Goal: Task Accomplishment & Management: Use online tool/utility

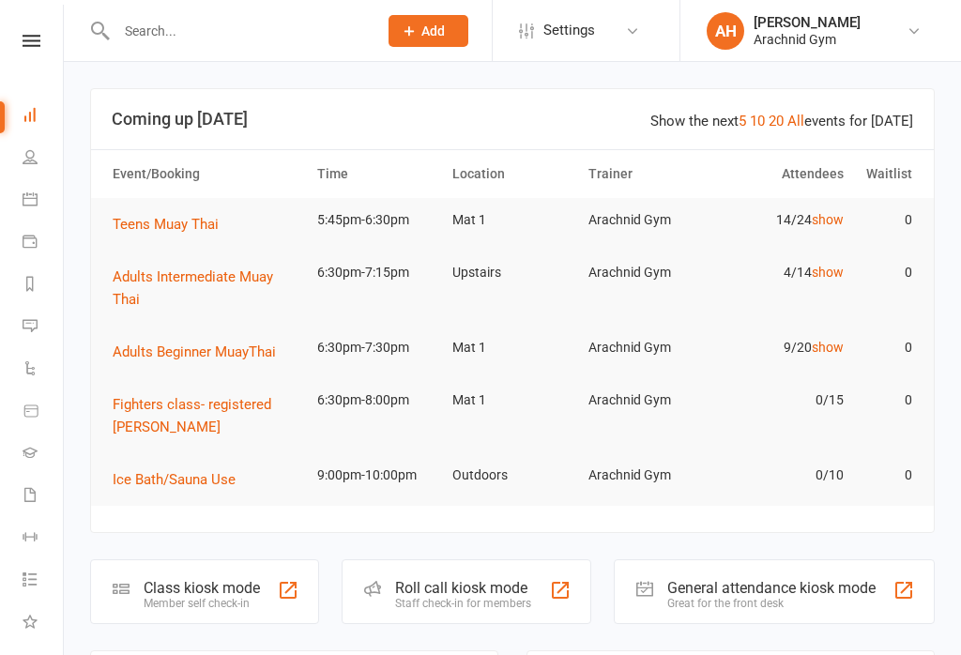
click at [284, 587] on div at bounding box center [288, 590] width 23 height 23
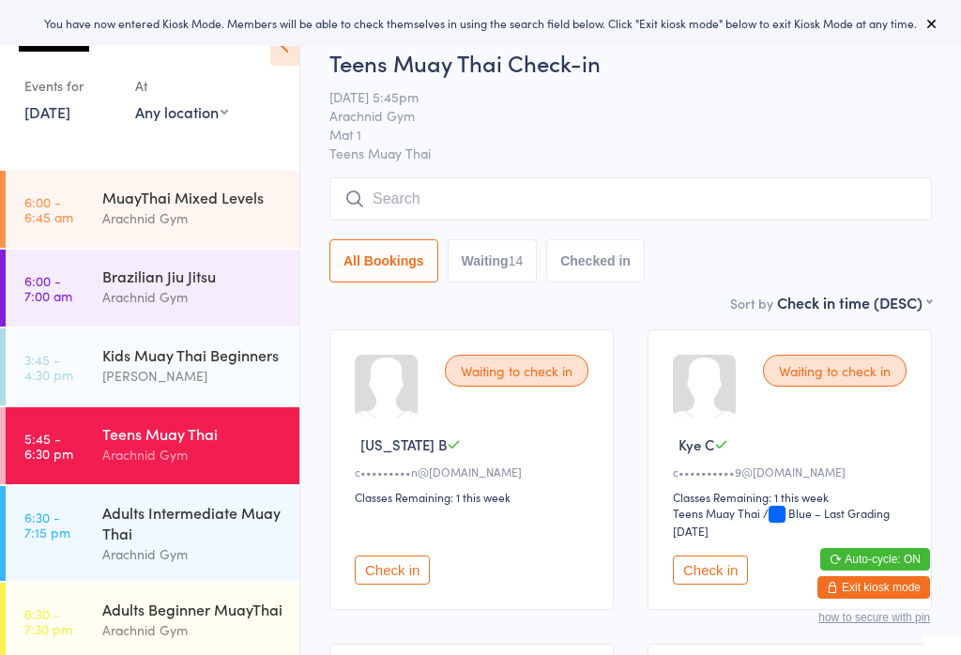
click at [802, 195] on input "search" at bounding box center [630, 198] width 602 height 43
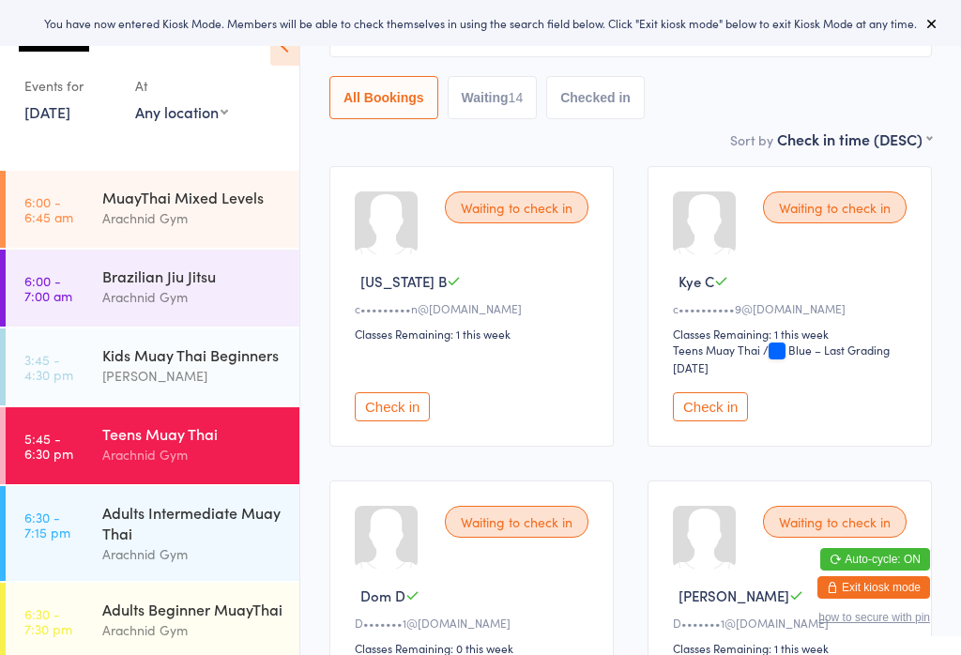
scroll to position [179, 0]
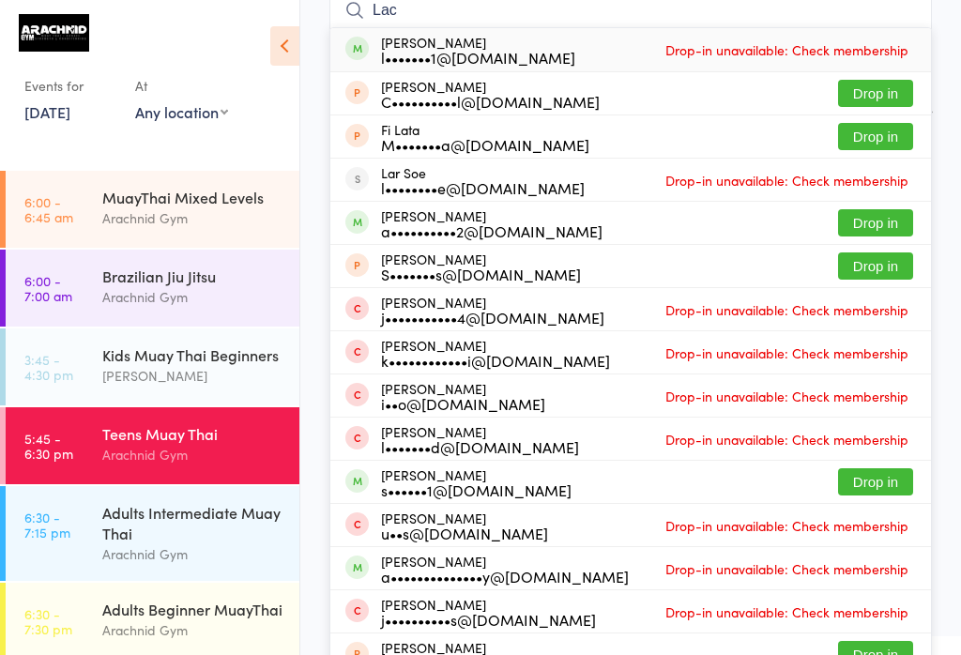
type input "Lac"
click at [897, 212] on button "Drop in" at bounding box center [875, 222] width 75 height 27
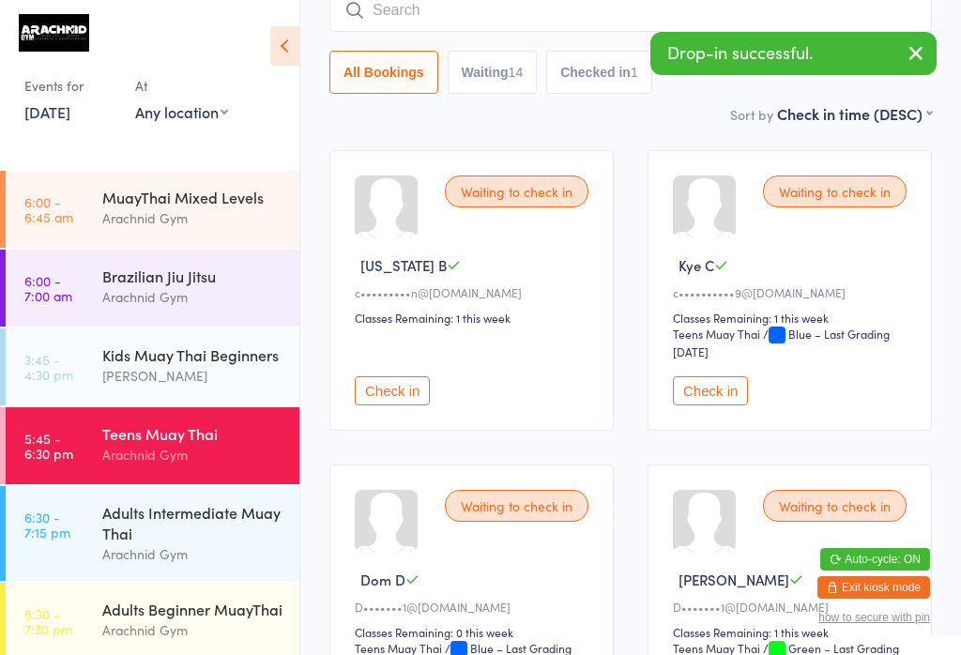
click at [514, 6] on input "search" at bounding box center [630, 10] width 602 height 43
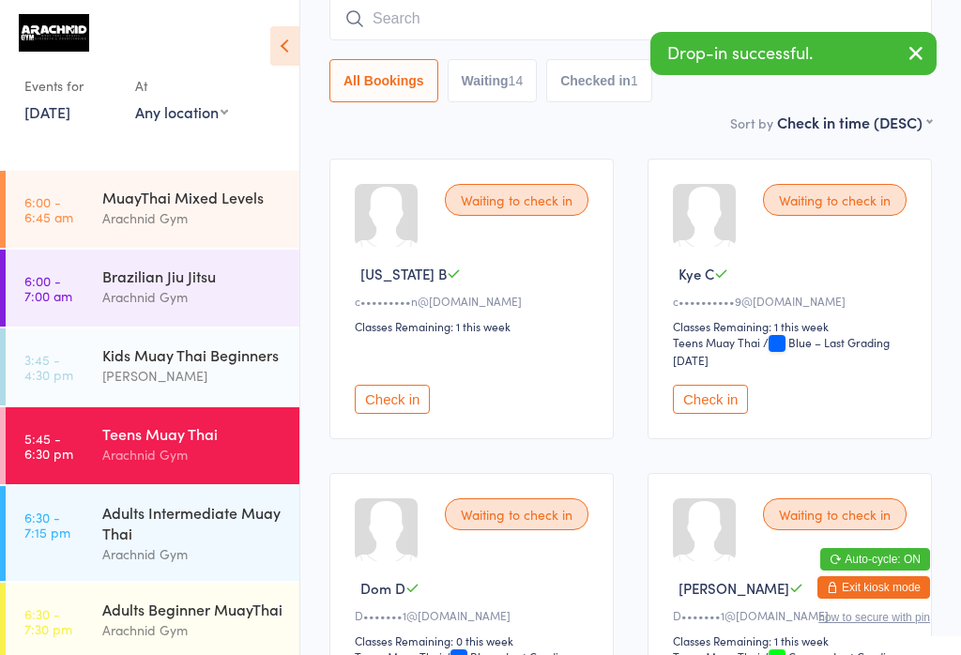
scroll to position [170, 0]
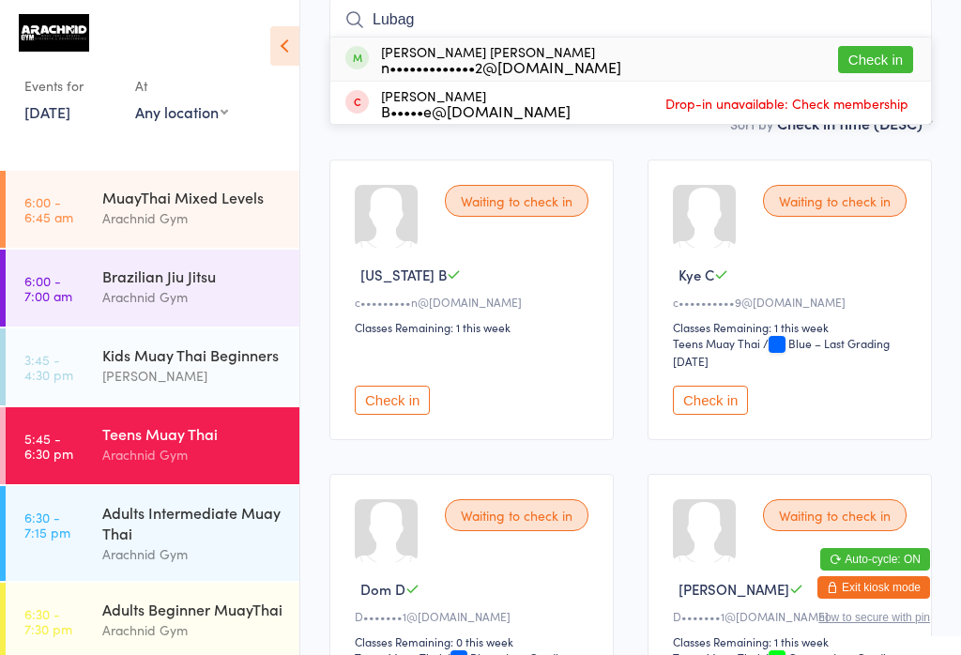
type input "Lubag"
click at [778, 50] on div "[PERSON_NAME] [PERSON_NAME] n•••••••••••••2@[DOMAIN_NAME] Check in" at bounding box center [630, 59] width 600 height 43
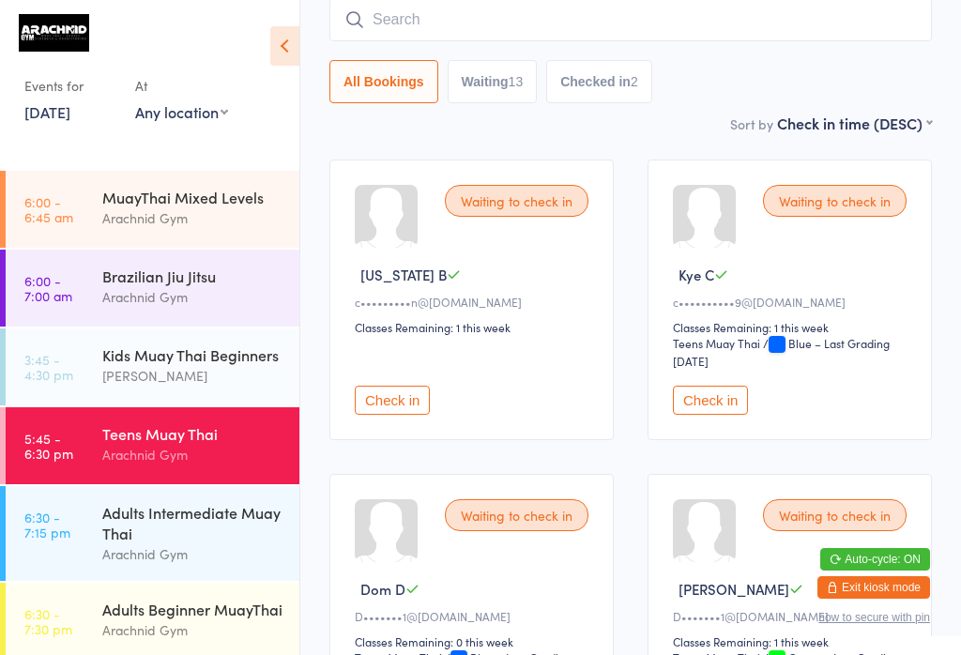
click at [496, 30] on input "search" at bounding box center [630, 19] width 602 height 43
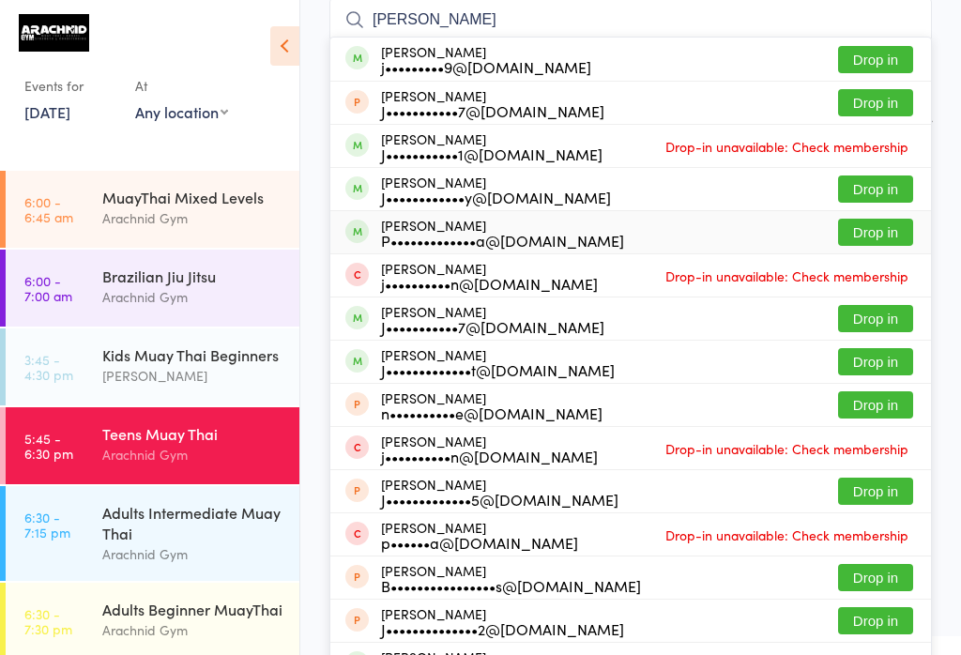
type input "[PERSON_NAME]"
click at [884, 238] on button "Drop in" at bounding box center [875, 232] width 75 height 27
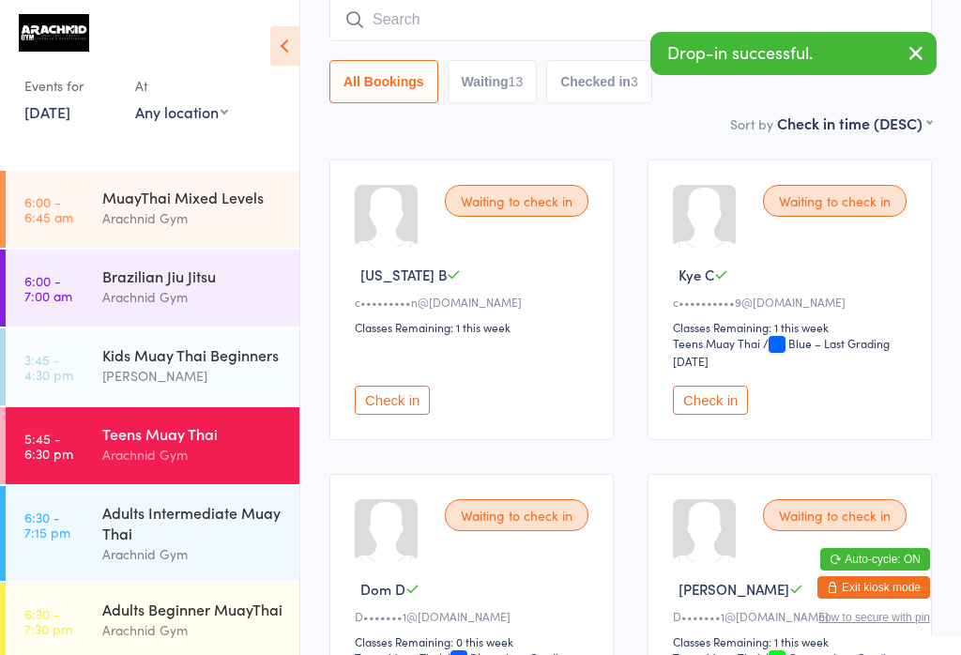
click at [557, 25] on input "search" at bounding box center [630, 19] width 602 height 43
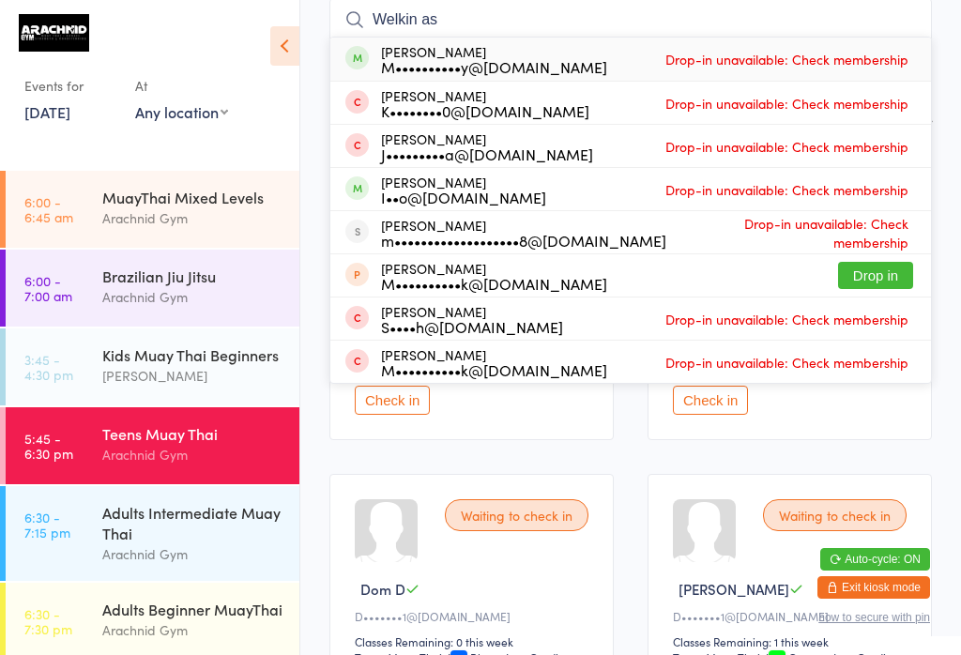
type input "Welkin as"
click at [869, 68] on span "Drop-in unavailable: Check membership" at bounding box center [786, 59] width 252 height 28
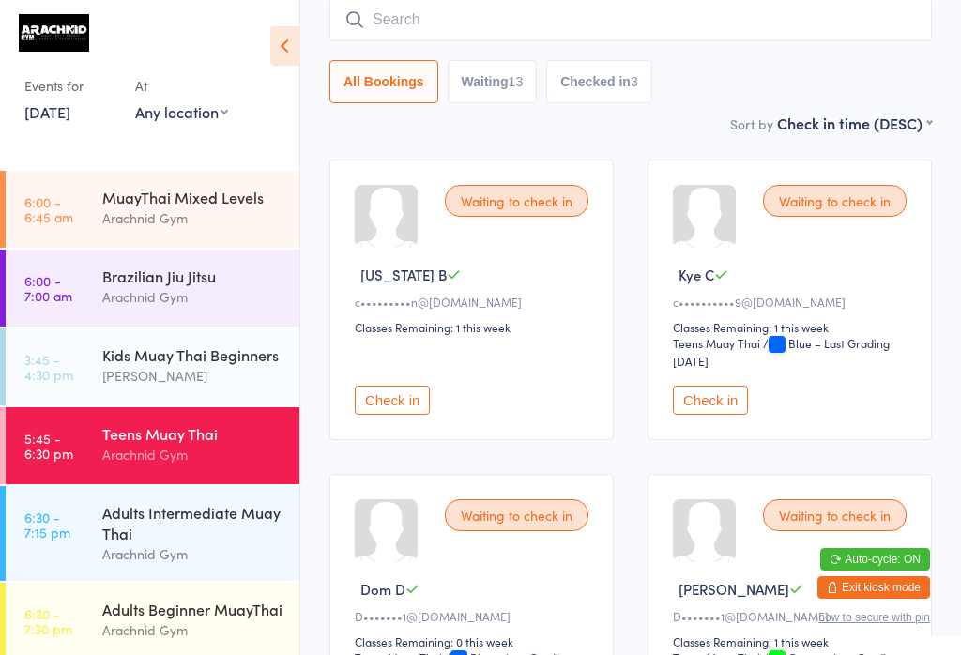
click at [802, 25] on input "search" at bounding box center [630, 19] width 602 height 43
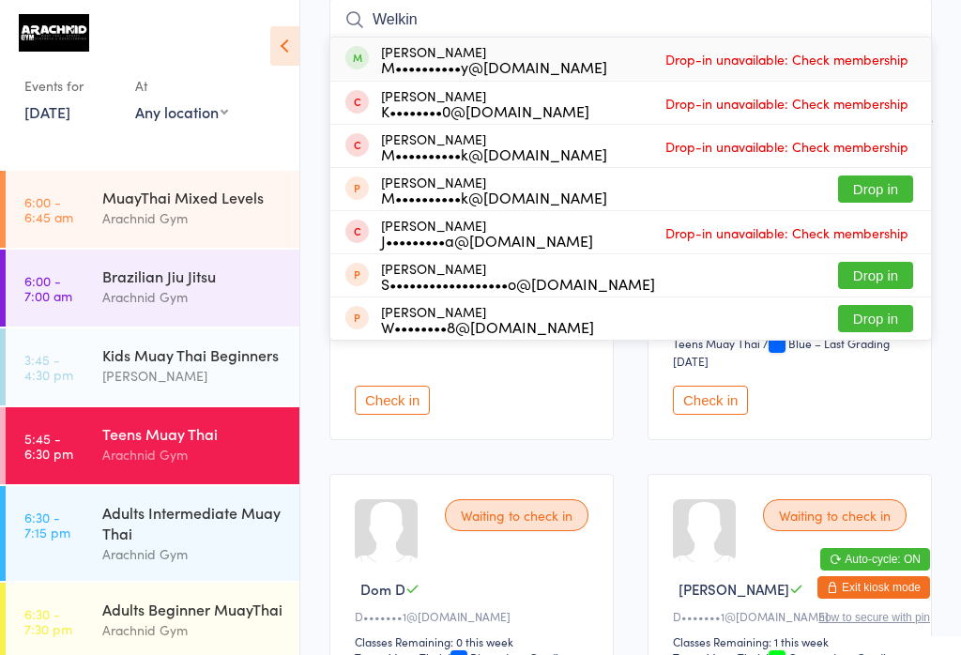
click at [834, 2] on input "Welkin" at bounding box center [630, 19] width 602 height 43
click at [745, 35] on input "Welkin" at bounding box center [630, 19] width 602 height 43
type input "W"
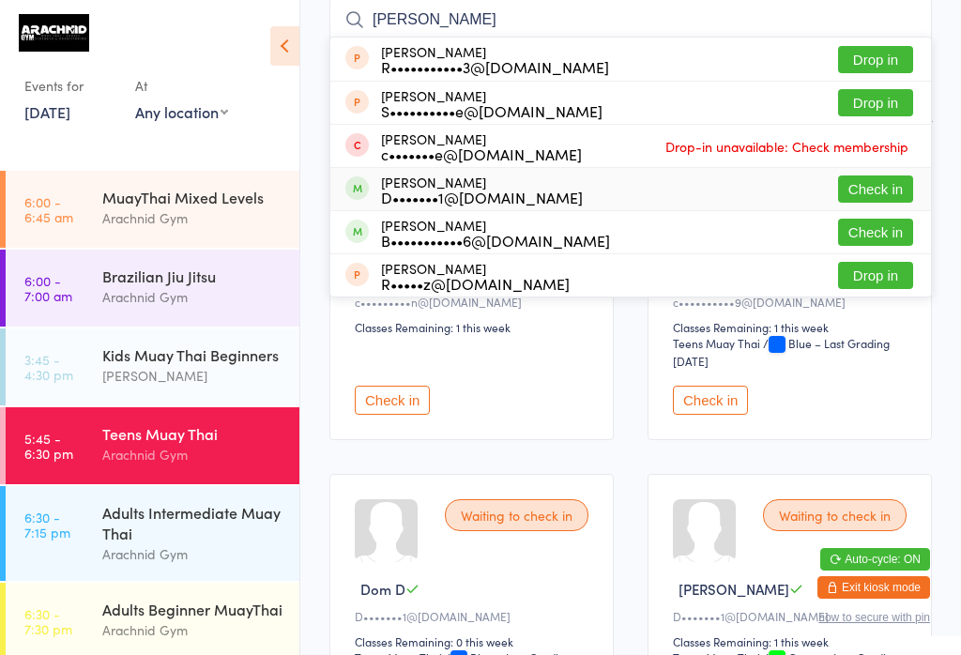
type input "[PERSON_NAME]"
click at [902, 192] on button "Check in" at bounding box center [875, 188] width 75 height 27
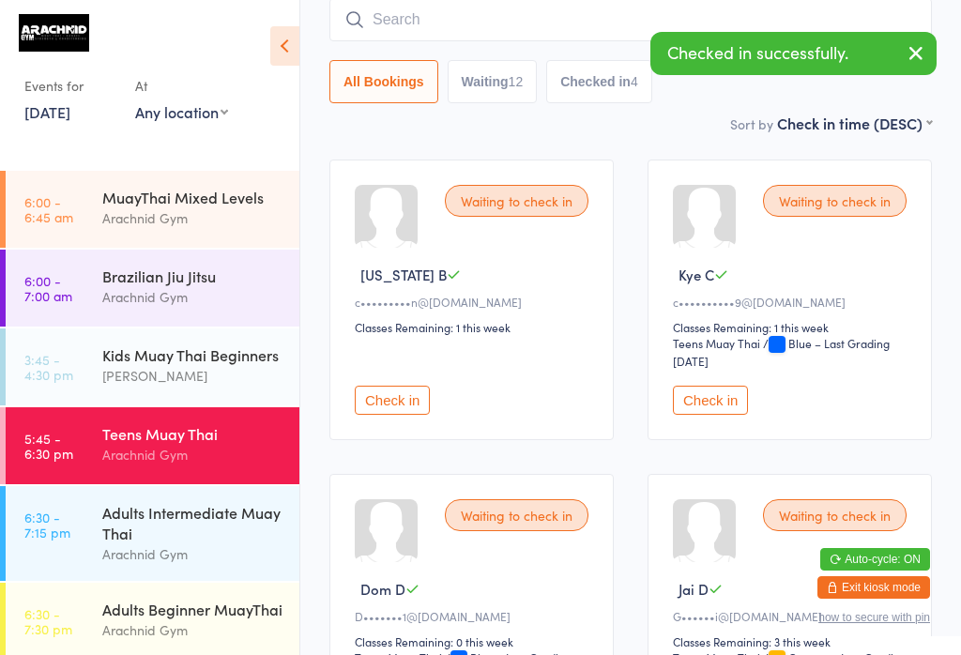
click at [585, 16] on input "search" at bounding box center [630, 19] width 602 height 43
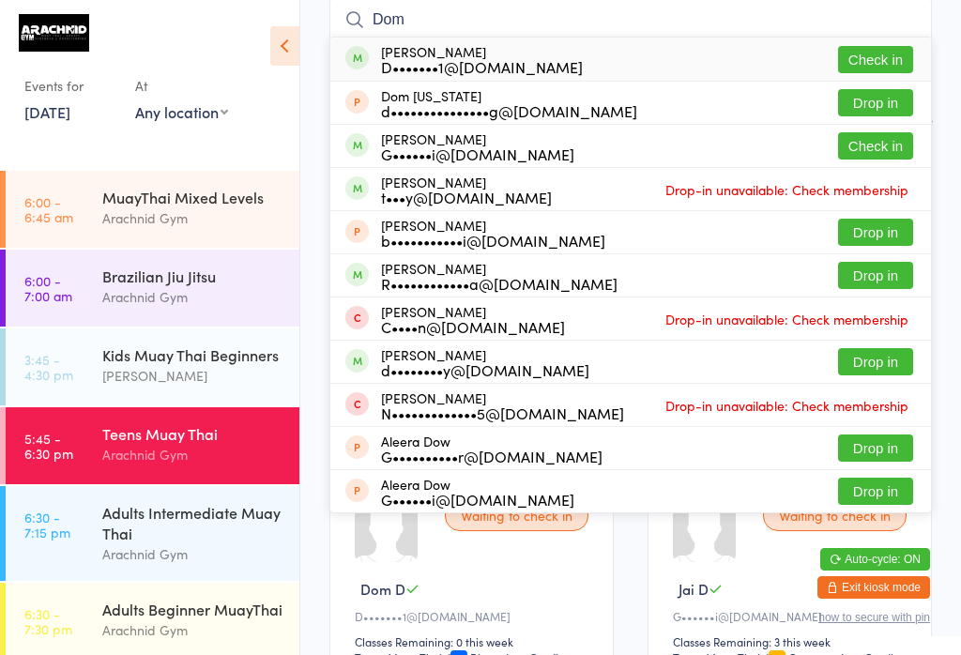
type input "Dom"
click at [875, 59] on button "Check in" at bounding box center [875, 59] width 75 height 27
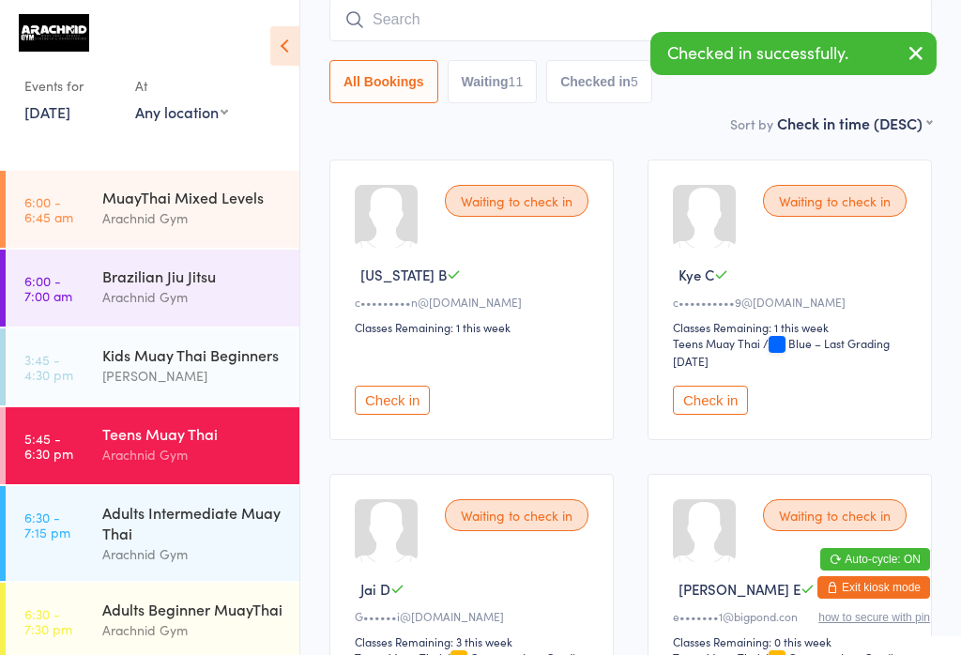
click at [631, 15] on input "search" at bounding box center [630, 19] width 602 height 43
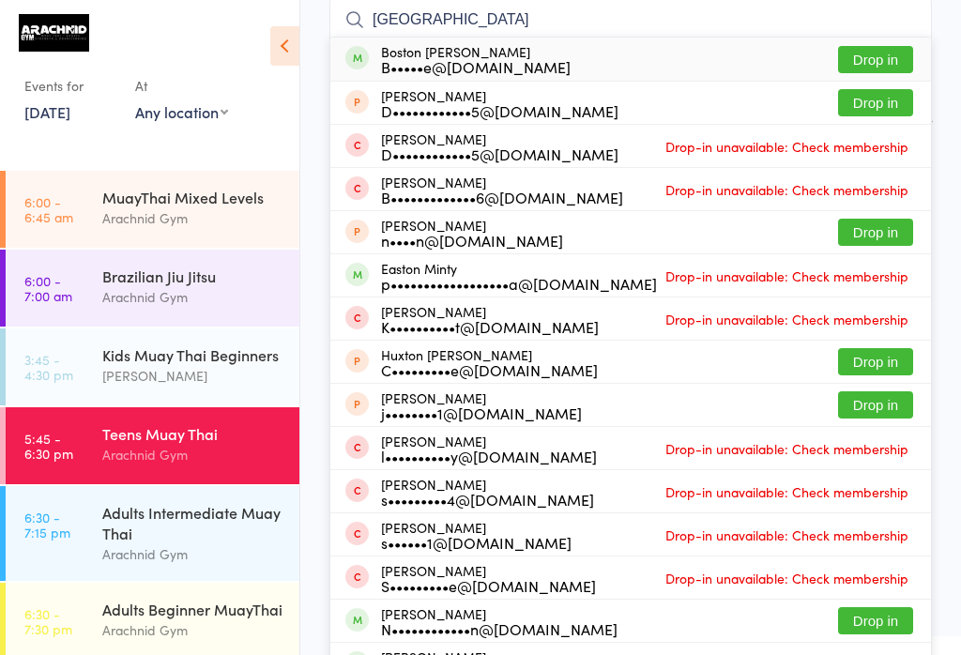
type input "[GEOGRAPHIC_DATA]"
click at [876, 48] on button "Drop in" at bounding box center [875, 59] width 75 height 27
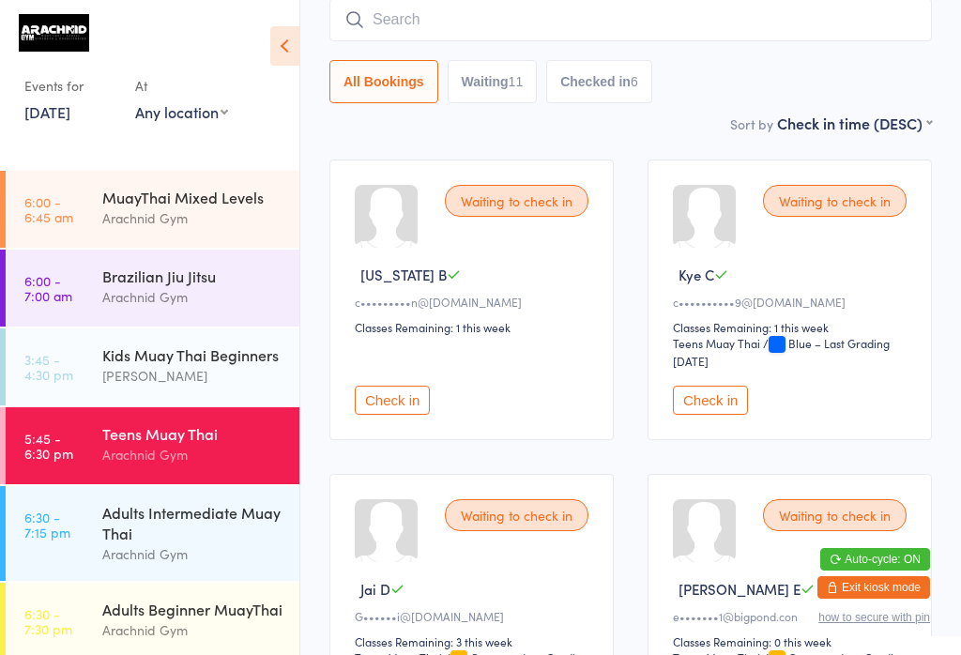
click at [696, 415] on button "Check in" at bounding box center [710, 400] width 75 height 29
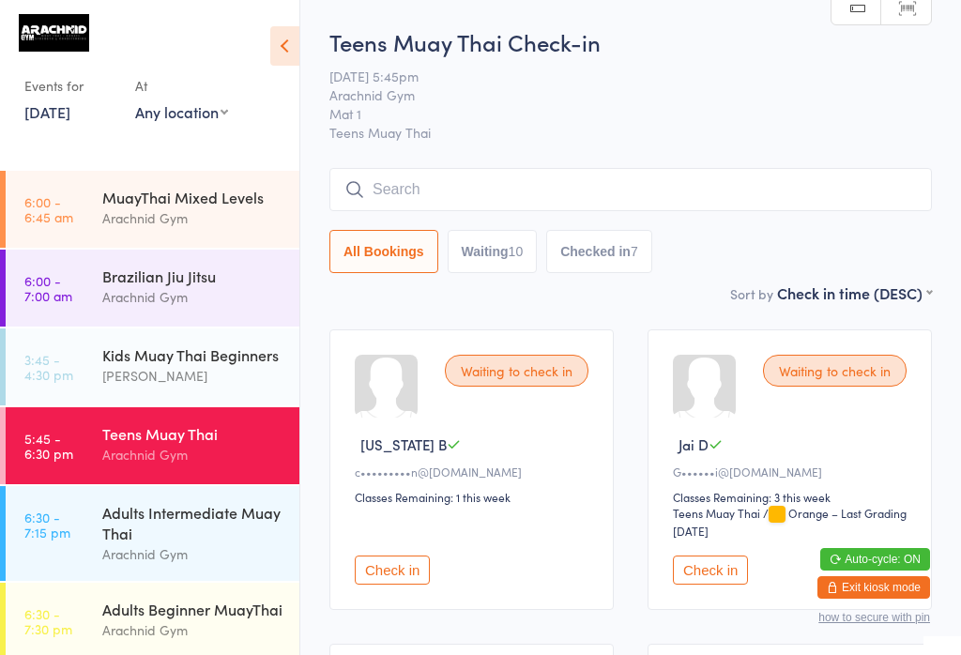
scroll to position [0, 0]
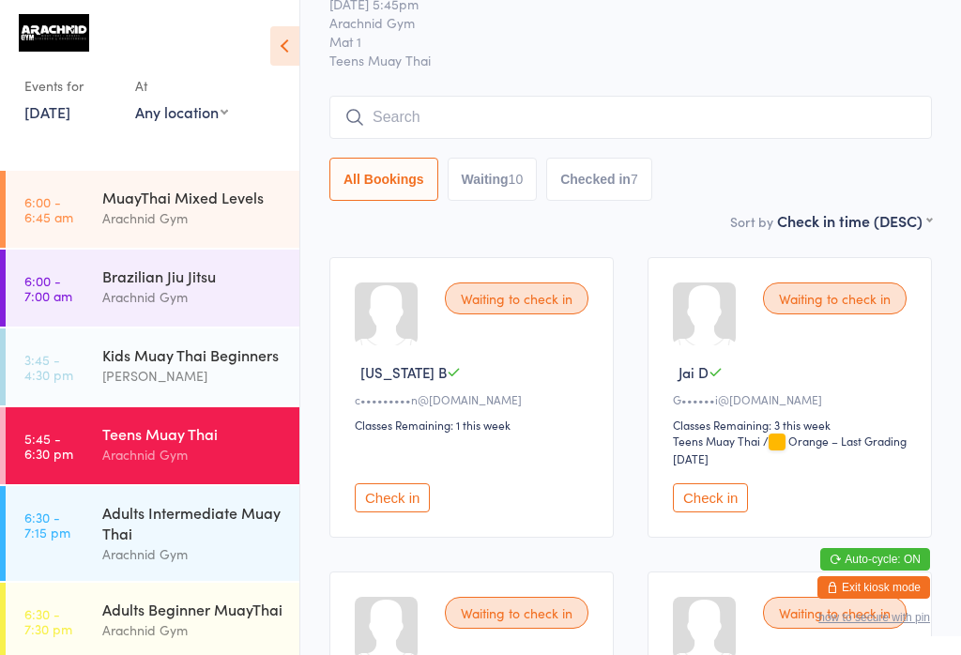
click at [841, 114] on input "search" at bounding box center [630, 117] width 602 height 43
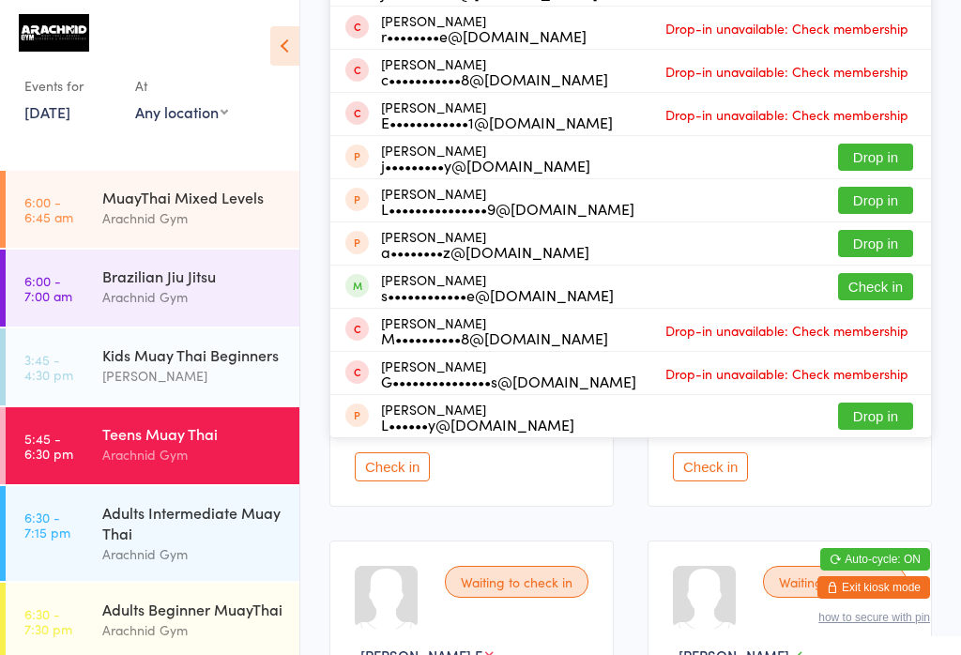
scroll to position [421, 0]
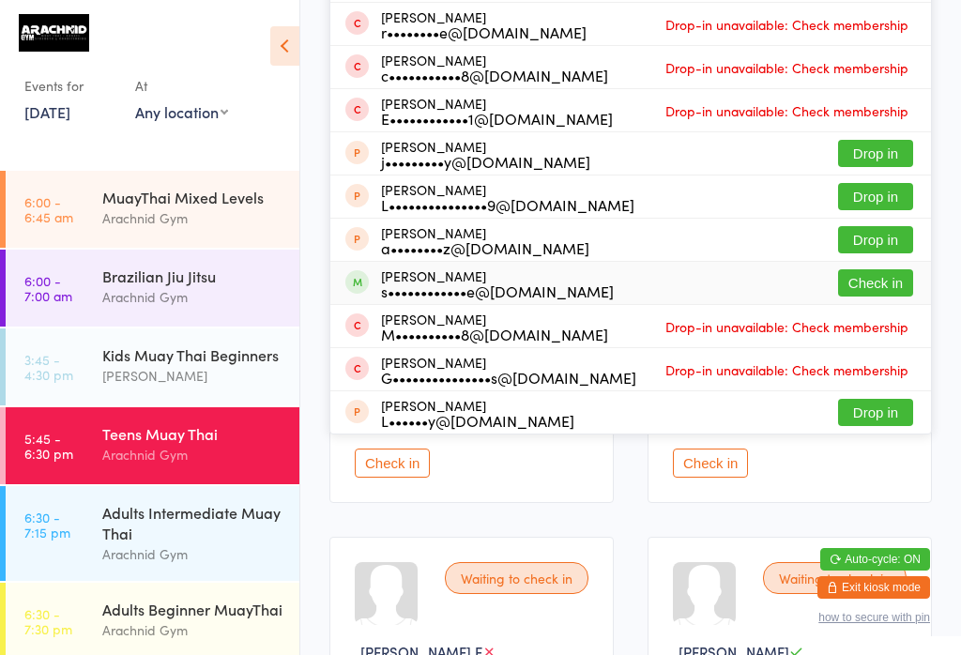
type input "Gra"
click at [895, 287] on button "Check in" at bounding box center [875, 282] width 75 height 27
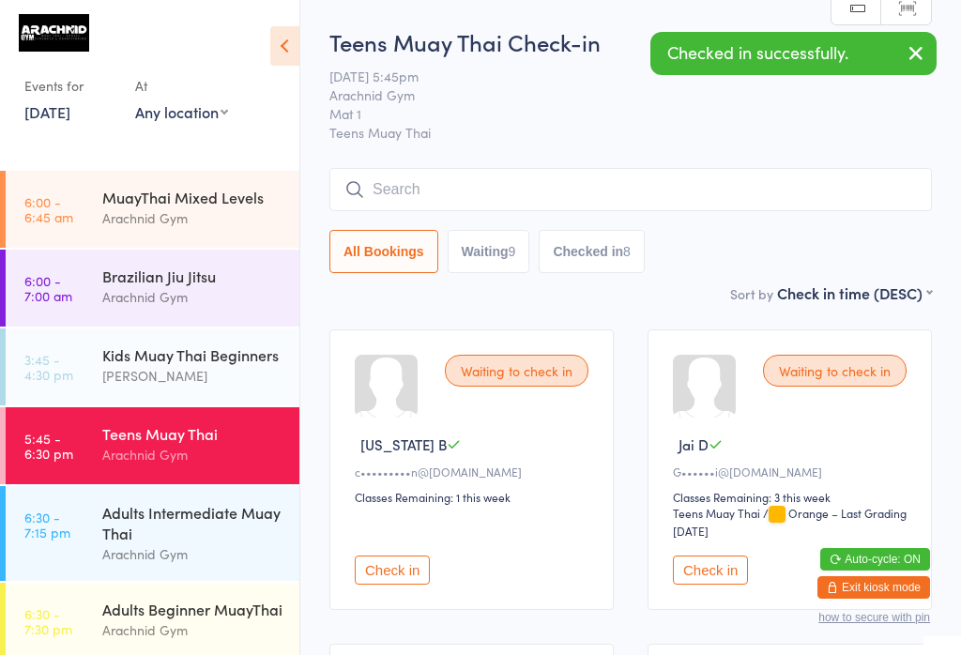
scroll to position [0, 0]
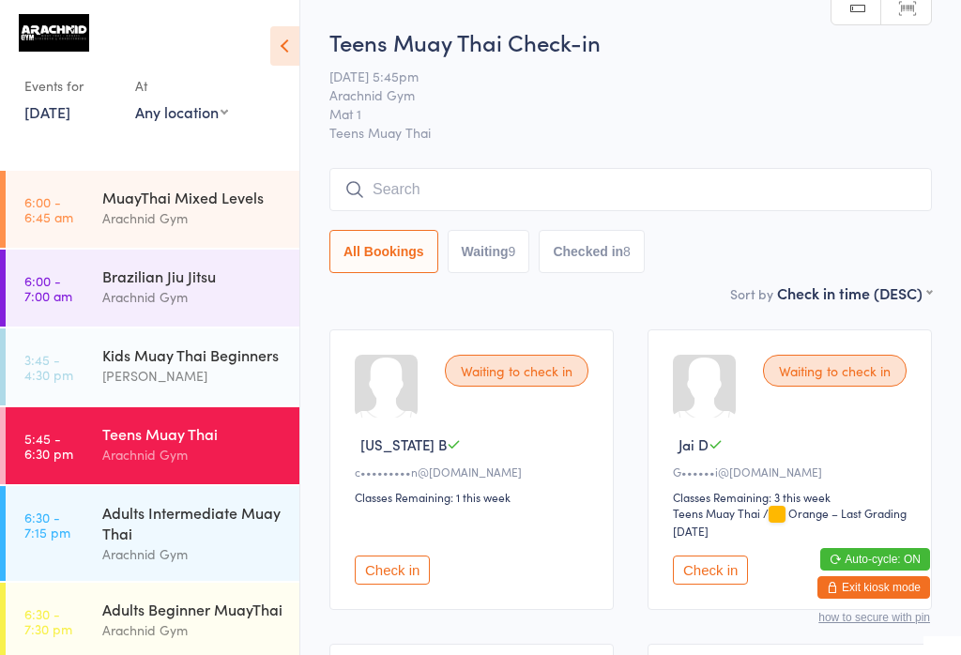
type input "E"
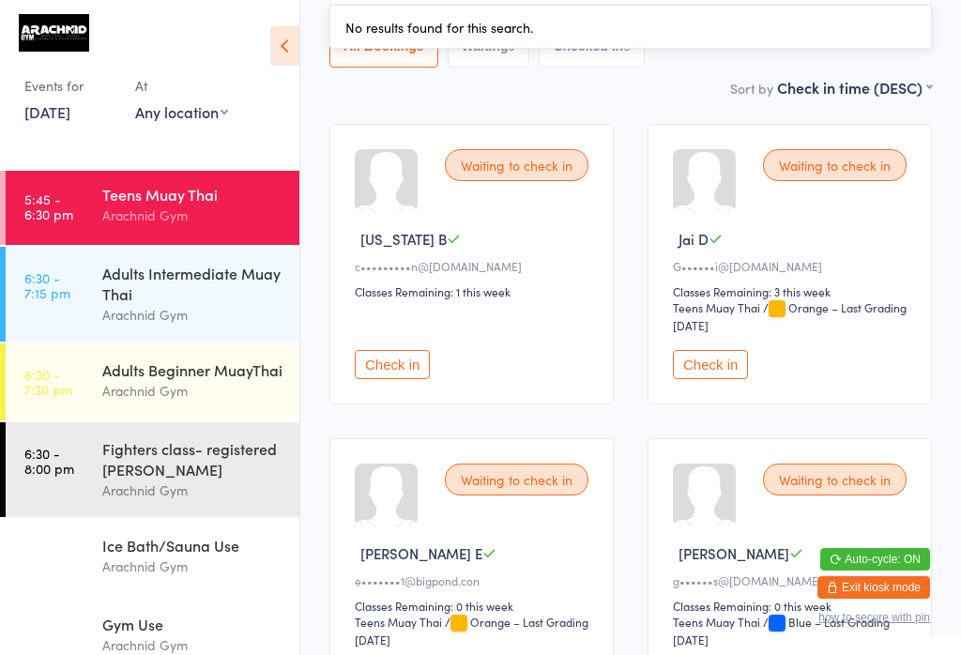
scroll to position [214, 0]
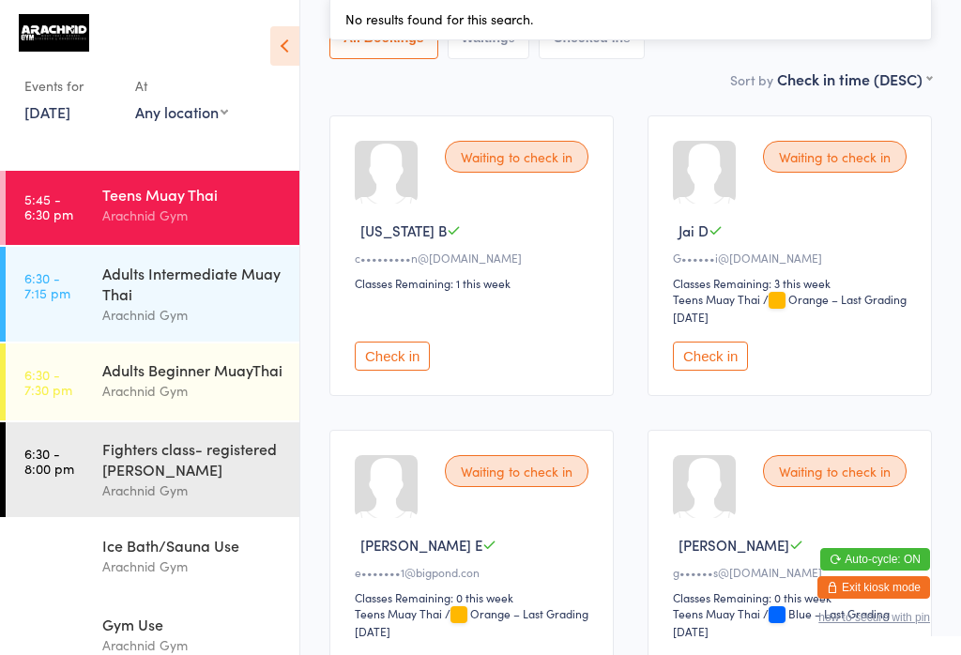
click at [240, 359] on div "Adults Beginner MuayThai" at bounding box center [192, 369] width 181 height 21
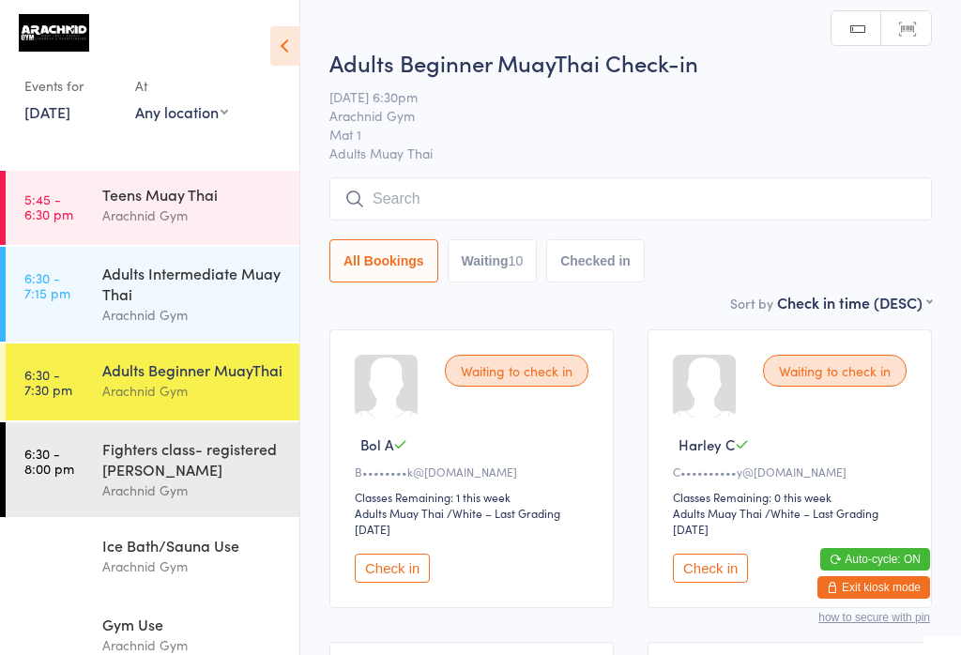
click at [478, 208] on input "search" at bounding box center [630, 198] width 602 height 43
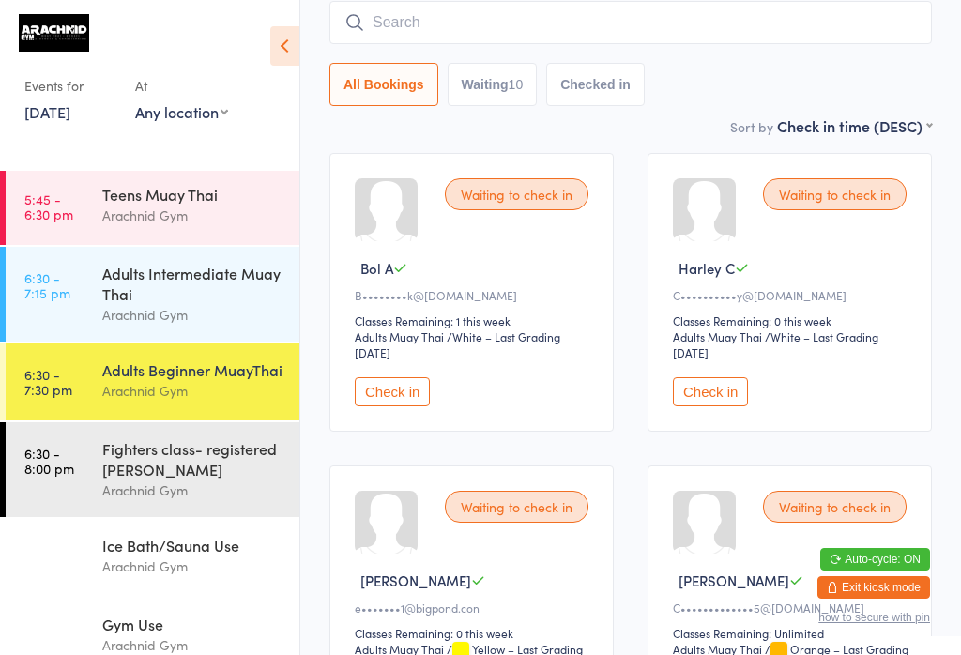
scroll to position [179, 0]
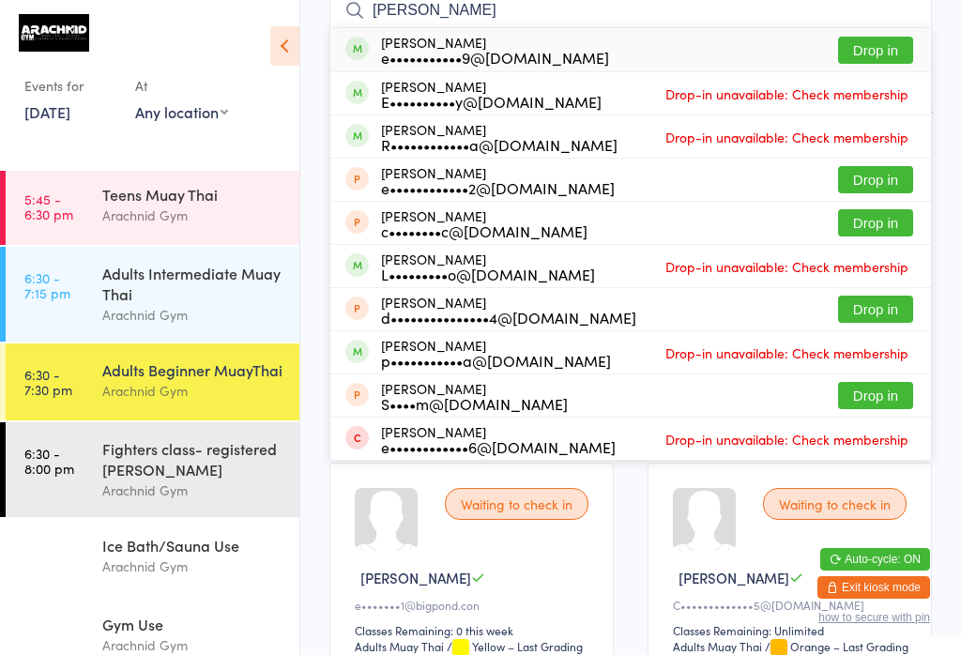
type input "[PERSON_NAME]"
click at [877, 60] on button "Drop in" at bounding box center [875, 50] width 75 height 27
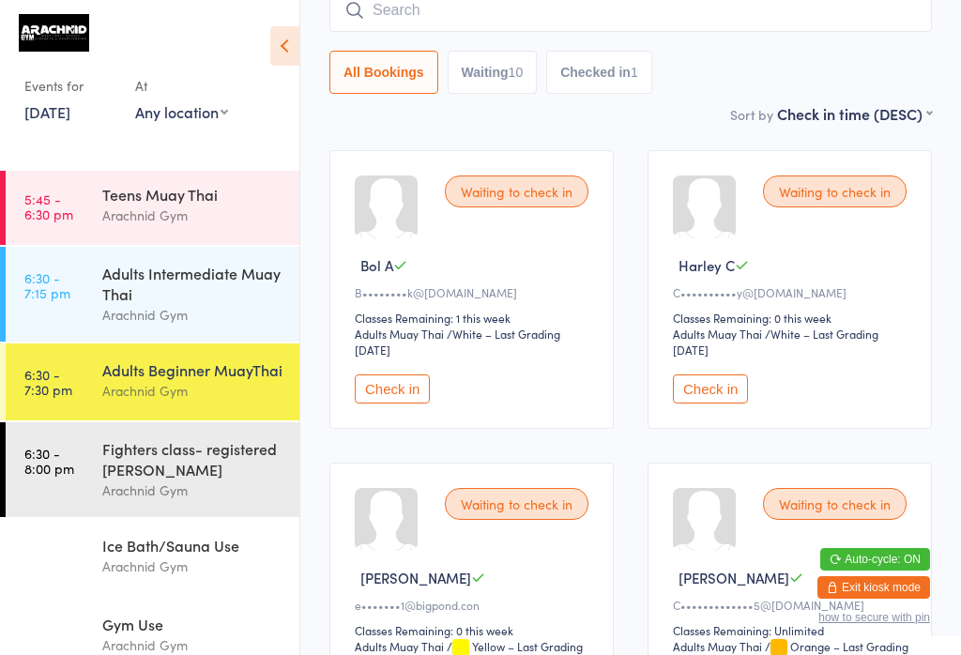
click at [216, 491] on div "Arachnid Gym" at bounding box center [192, 490] width 181 height 22
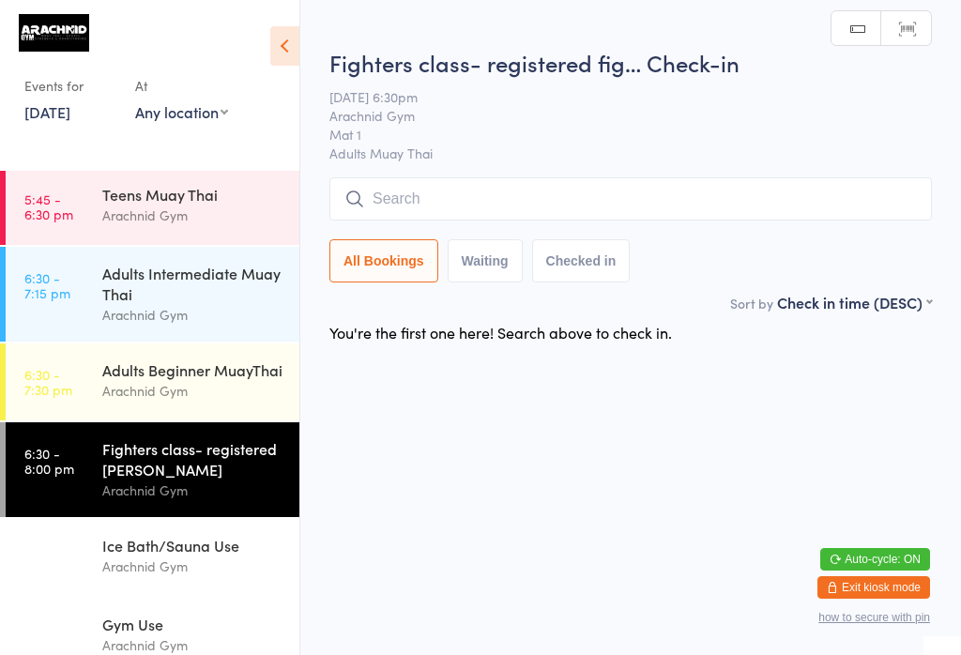
click at [589, 199] on input "search" at bounding box center [630, 198] width 602 height 43
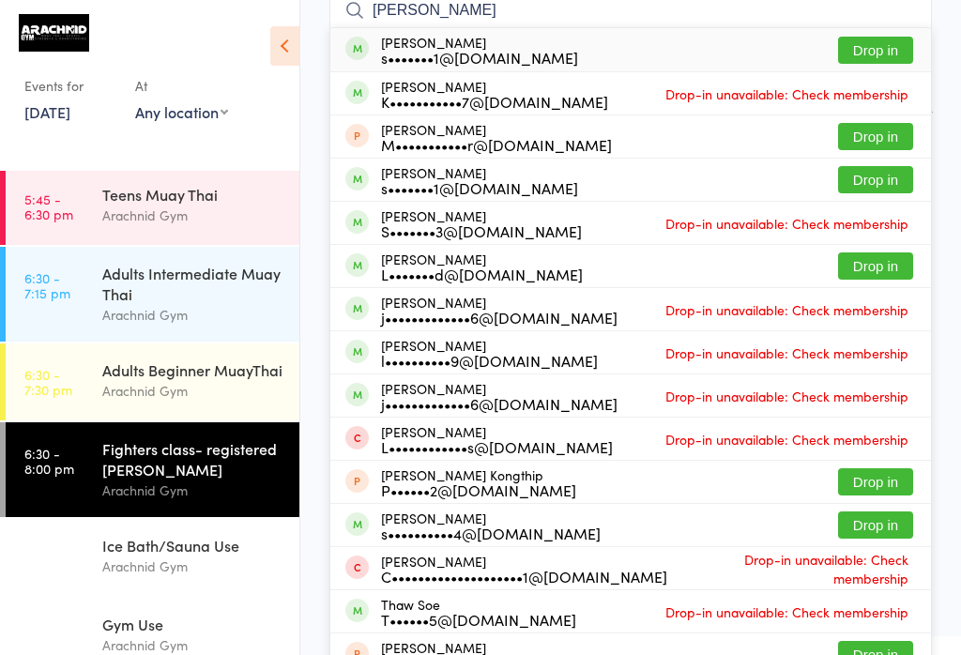
type input "[PERSON_NAME]"
click at [889, 43] on button "Drop in" at bounding box center [875, 50] width 75 height 27
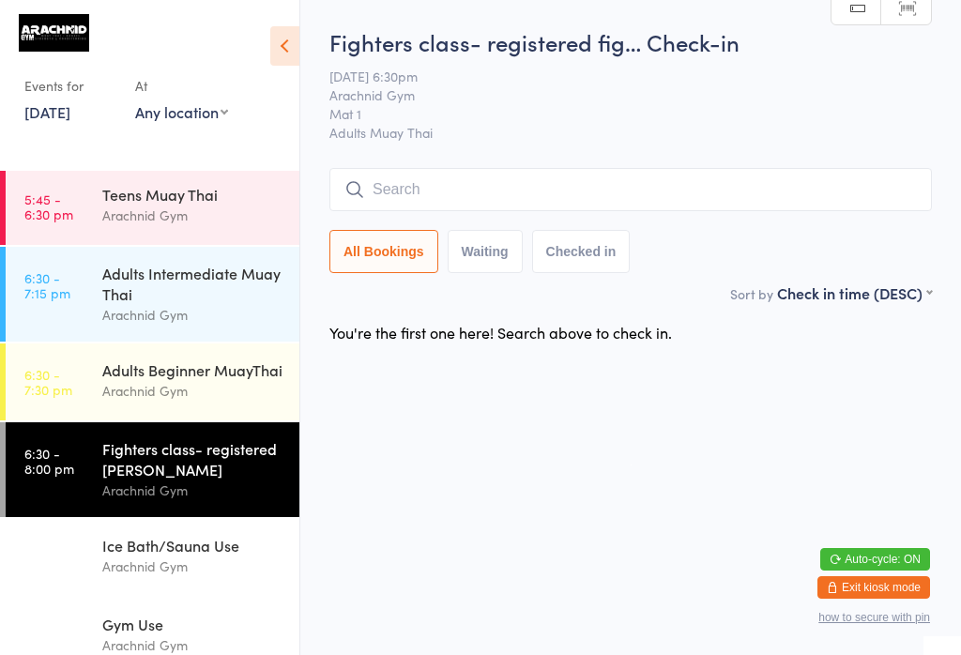
scroll to position [0, 0]
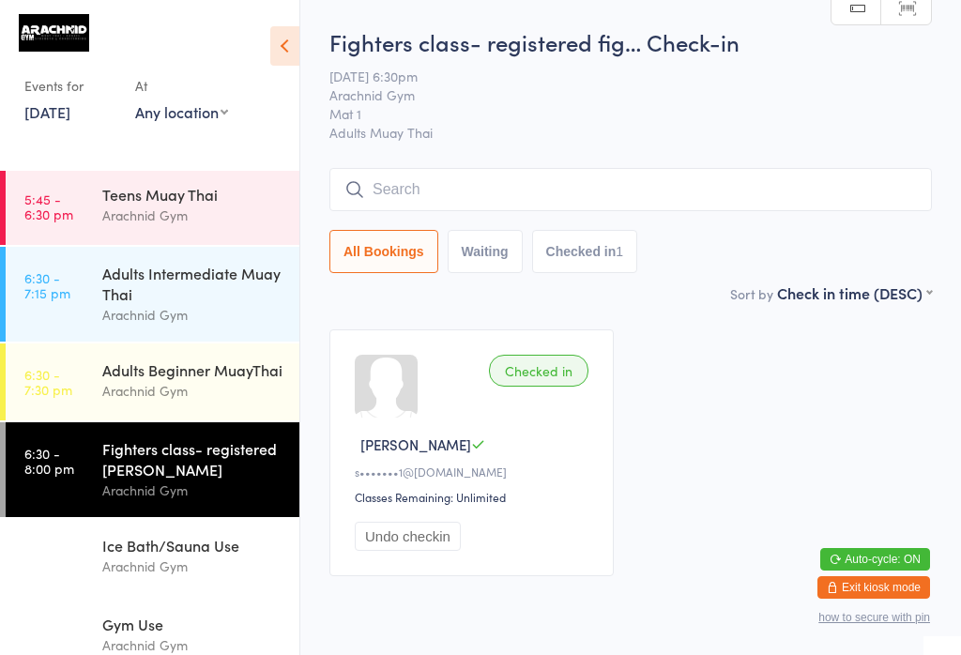
click at [134, 372] on div "Adults Beginner MuayThai" at bounding box center [192, 369] width 181 height 21
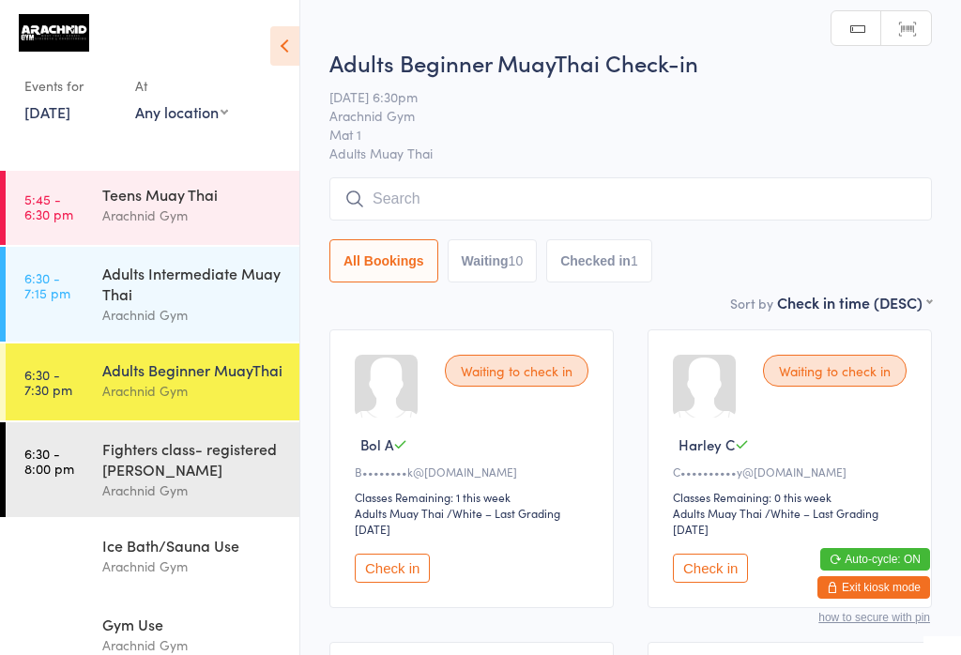
click at [432, 187] on input "search" at bounding box center [630, 198] width 602 height 43
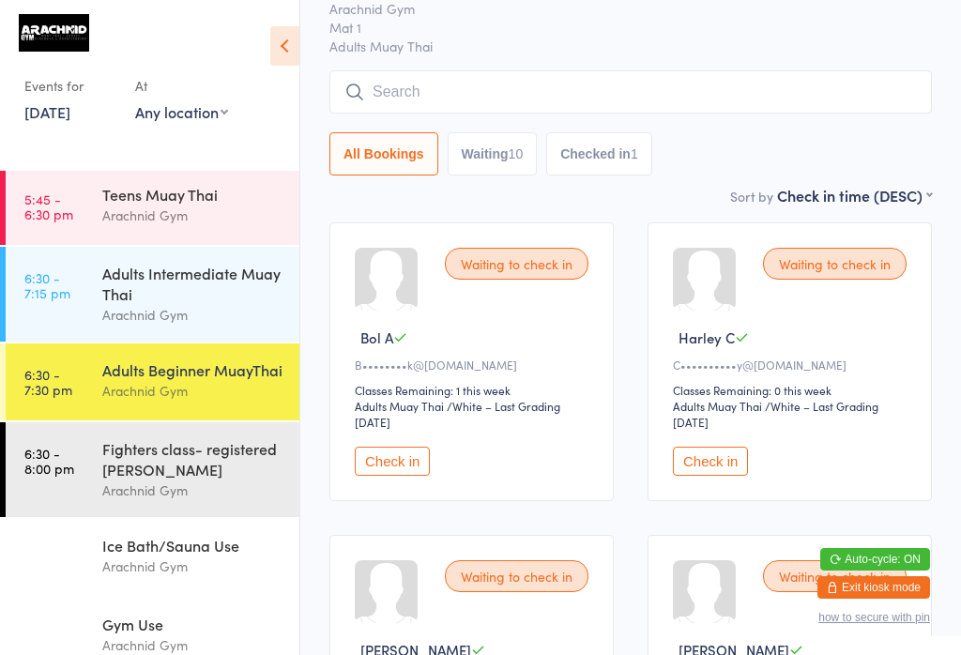
scroll to position [179, 0]
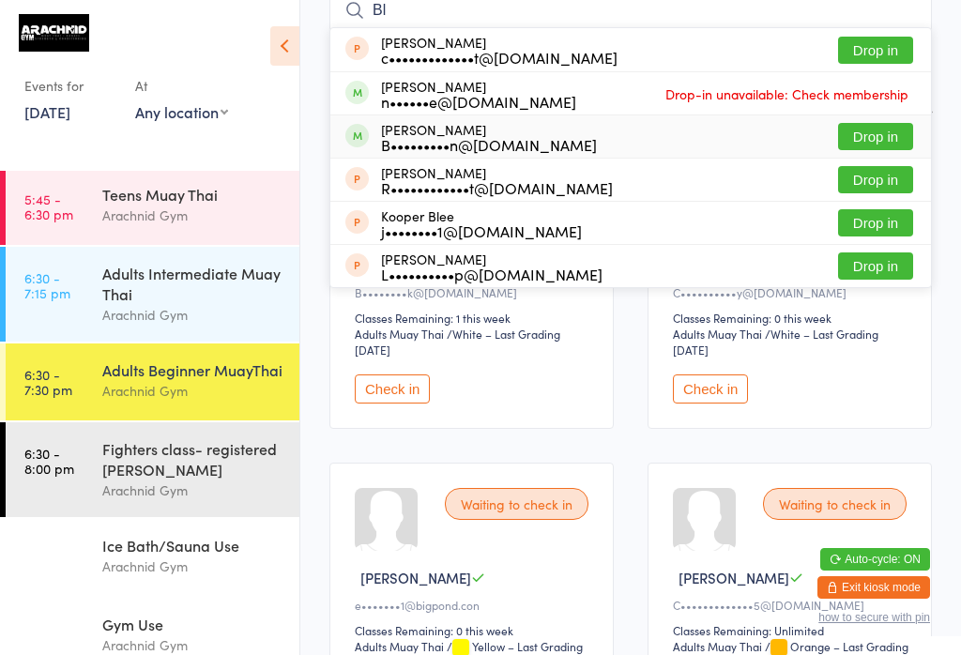
type input "Bl"
click at [867, 140] on button "Drop in" at bounding box center [875, 136] width 75 height 27
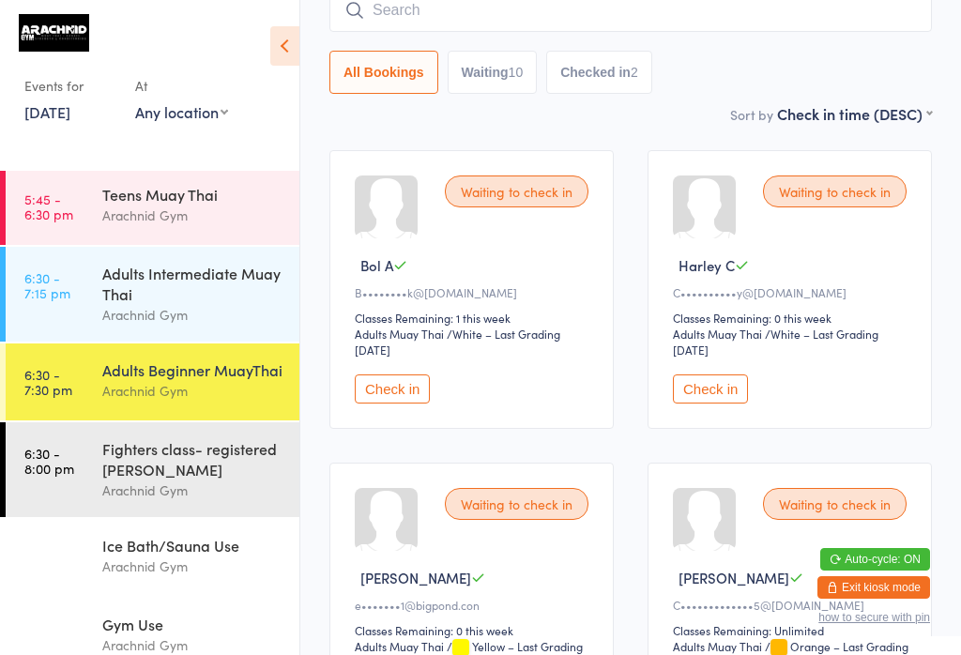
click at [735, 398] on button "Check in" at bounding box center [710, 388] width 75 height 29
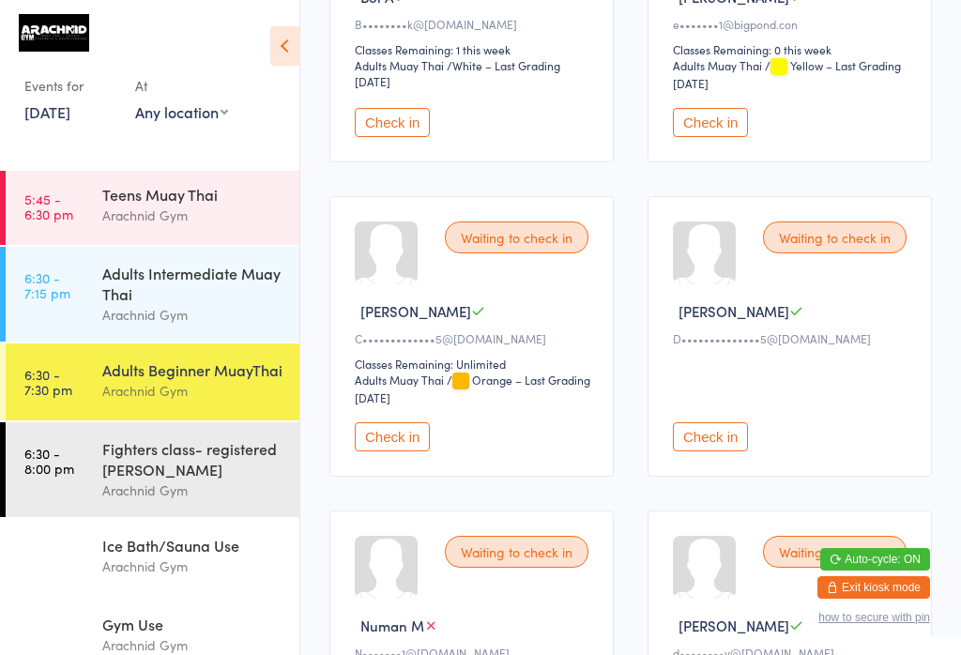
scroll to position [449, 0]
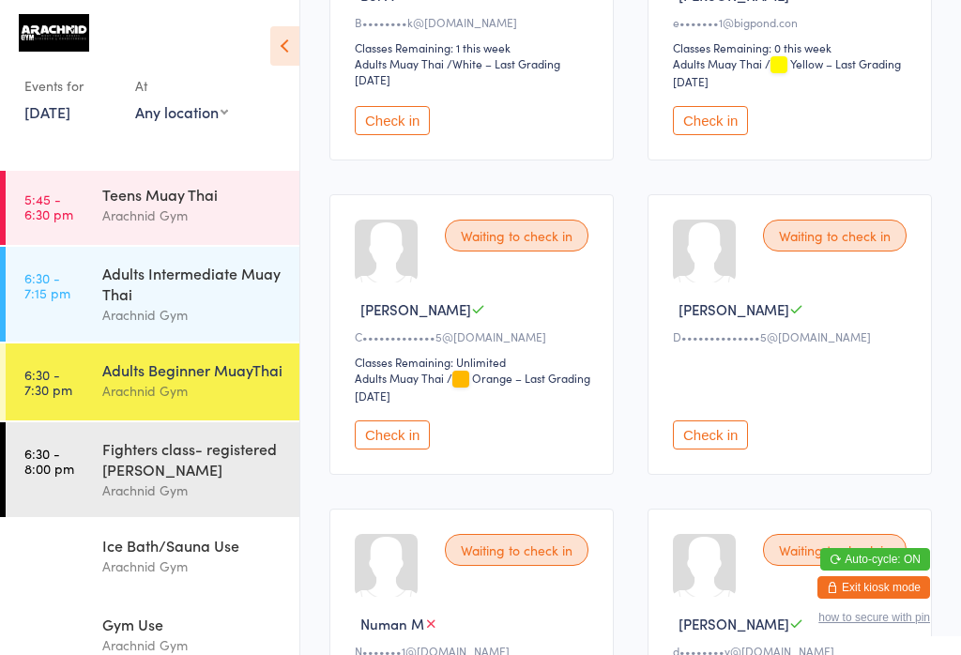
click at [149, 287] on div "Adults Intermediate Muay Thai" at bounding box center [192, 283] width 181 height 41
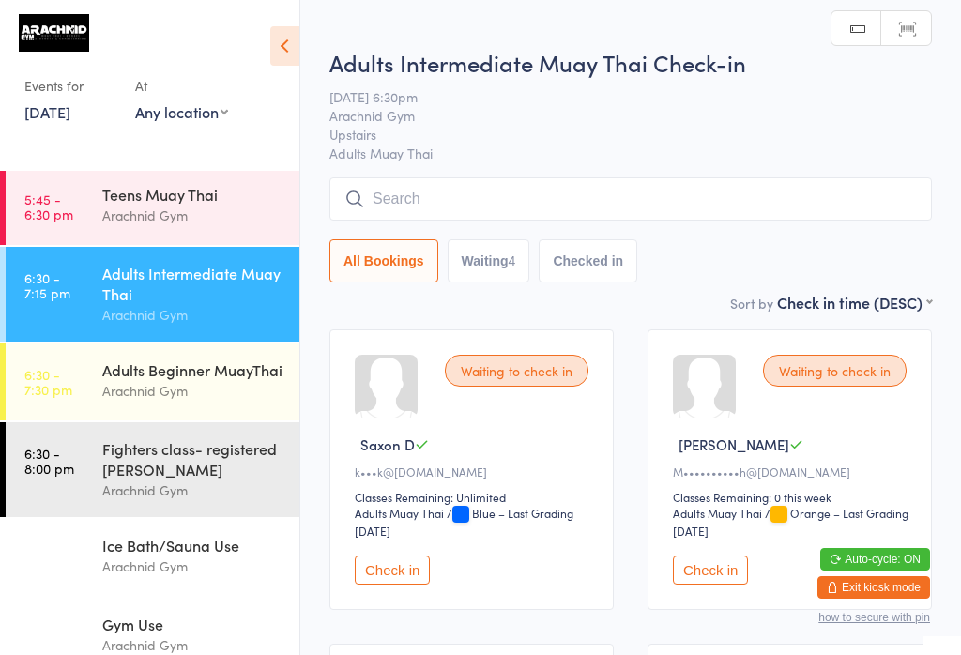
click at [469, 181] on input "search" at bounding box center [630, 198] width 602 height 43
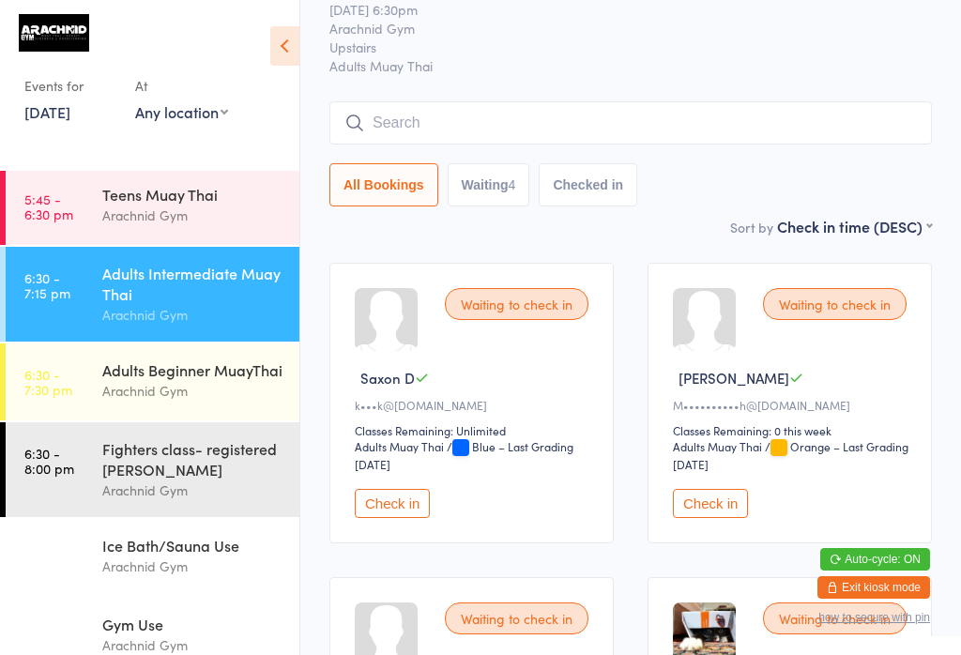
scroll to position [179, 0]
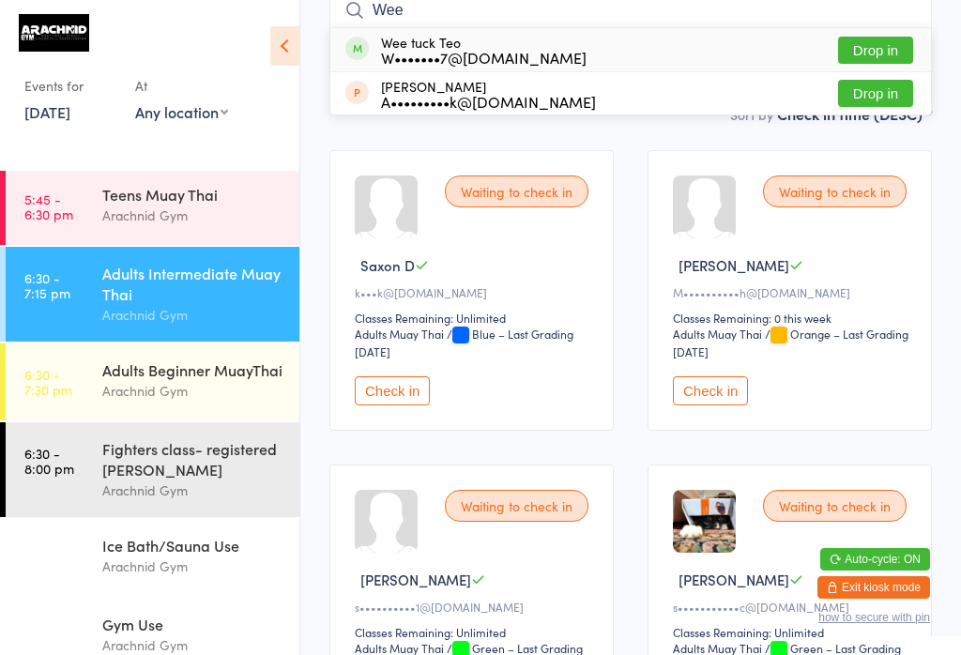
type input "Wee"
click at [875, 39] on button "Drop in" at bounding box center [875, 50] width 75 height 27
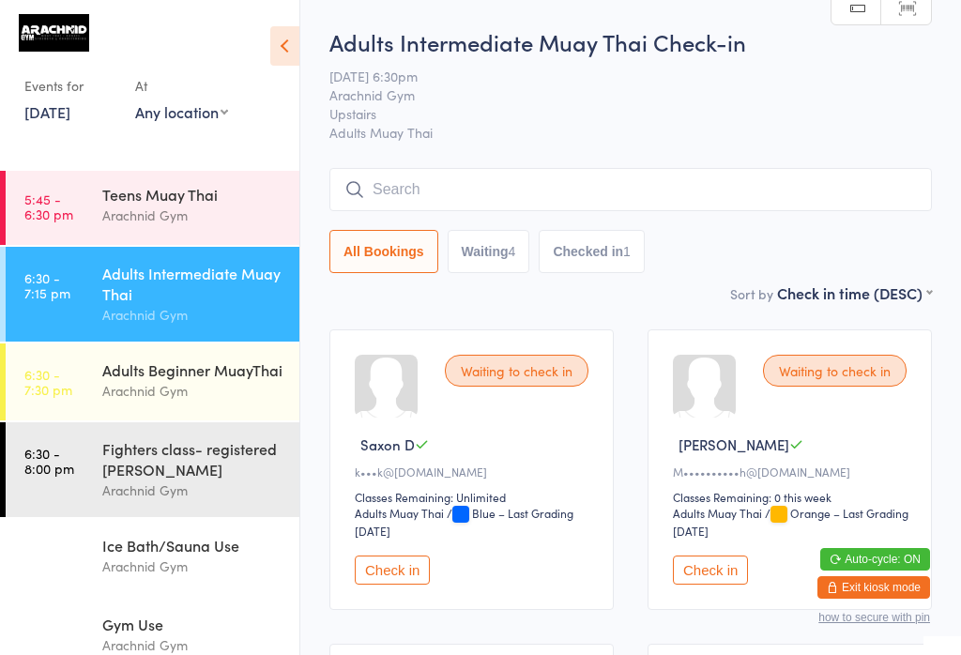
scroll to position [0, 0]
click at [240, 375] on div "Adults Beginner MuayThai" at bounding box center [192, 369] width 181 height 21
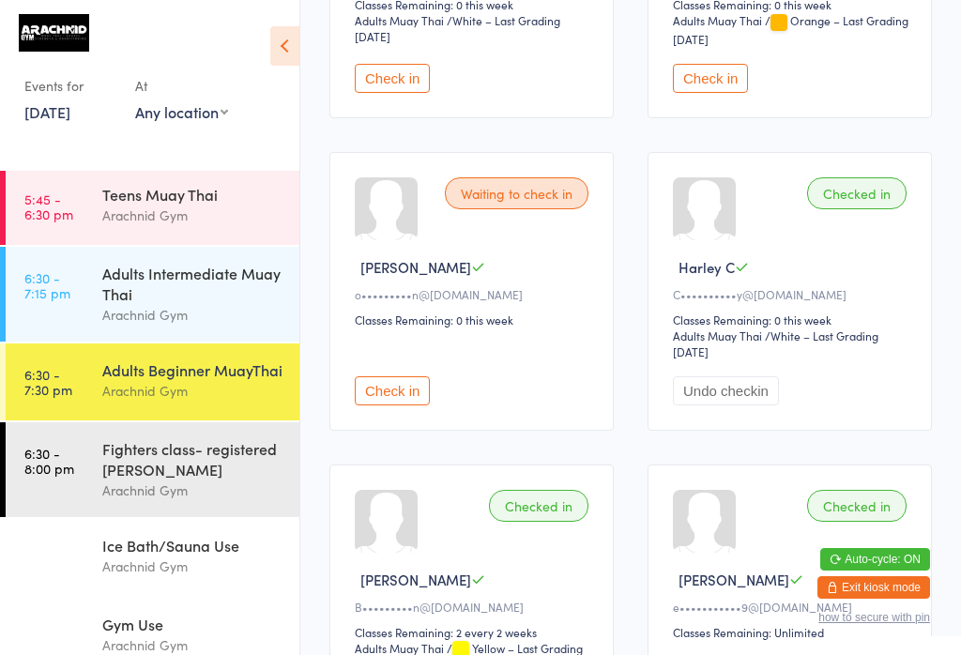
scroll to position [1435, 0]
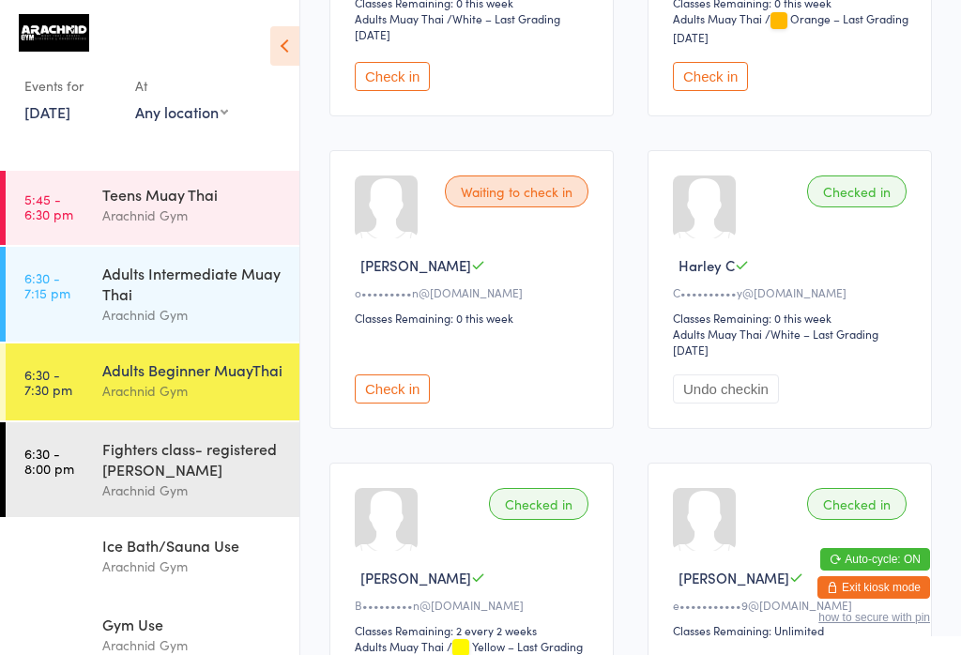
click at [416, 403] on button "Check in" at bounding box center [392, 388] width 75 height 29
click at [174, 478] on div "Fighters class- registered [PERSON_NAME]" at bounding box center [192, 458] width 181 height 41
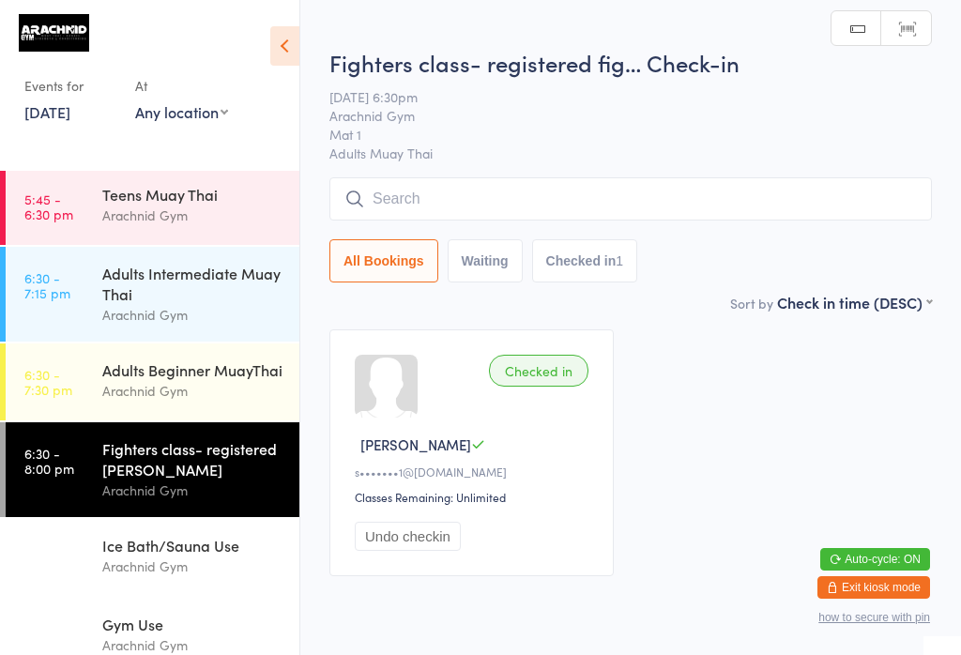
click at [477, 181] on input "search" at bounding box center [630, 198] width 602 height 43
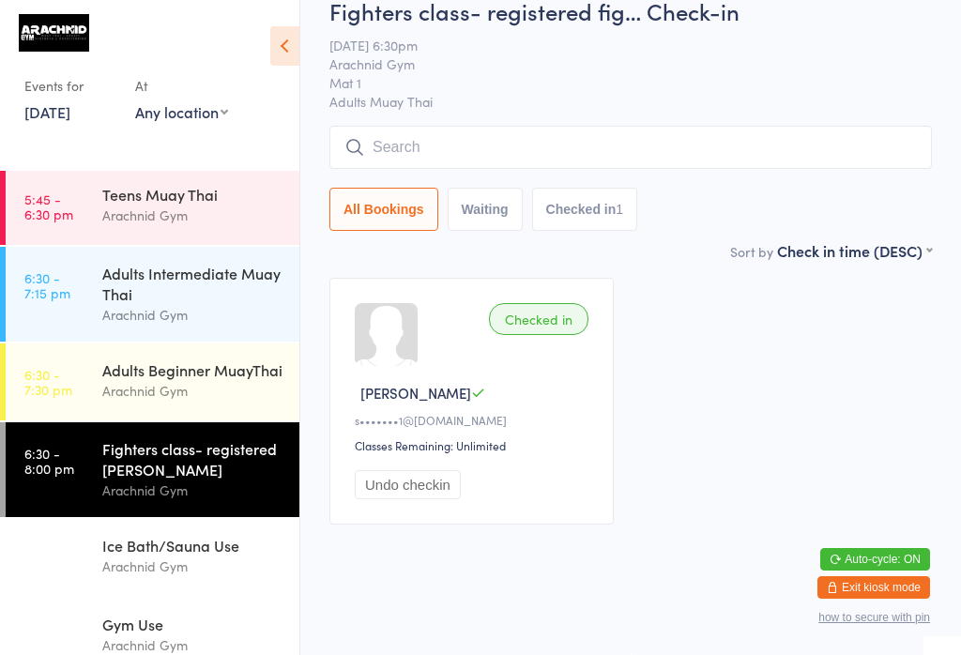
scroll to position [179, 0]
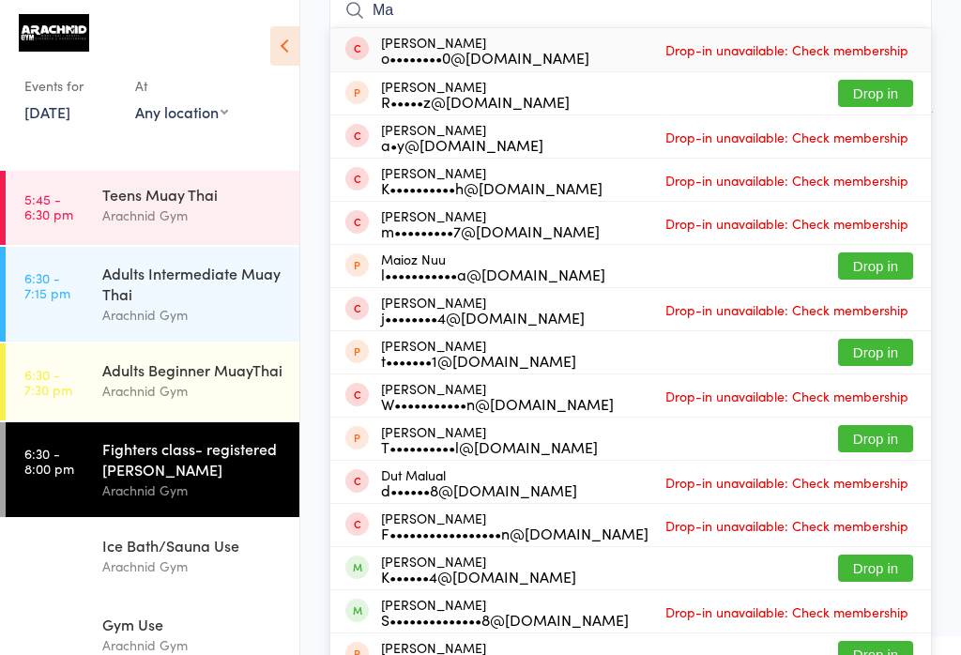
click at [462, 8] on input "Ma" at bounding box center [630, 10] width 602 height 43
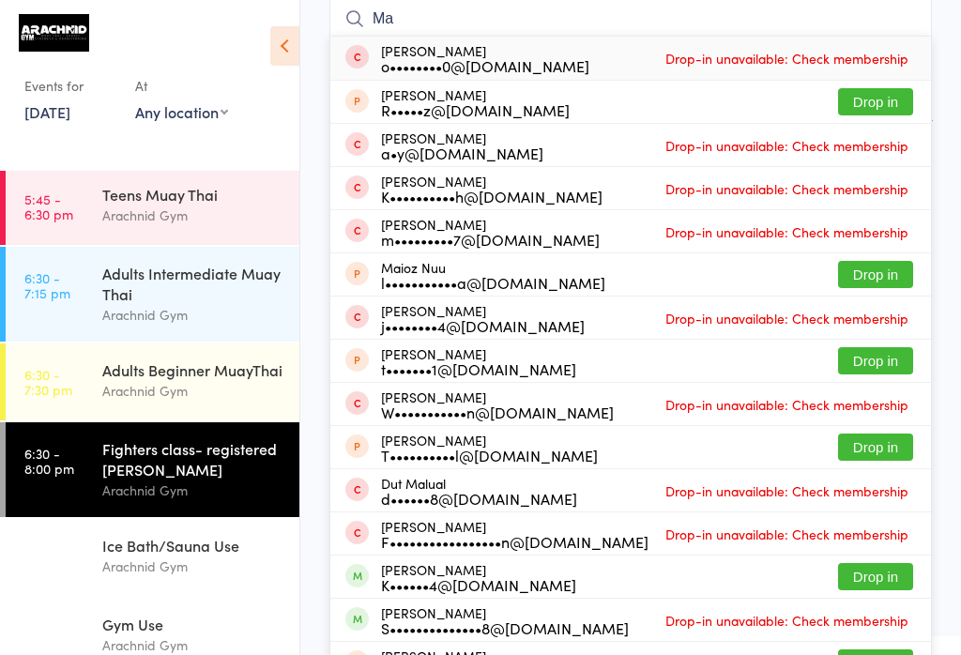
scroll to position [170, 0]
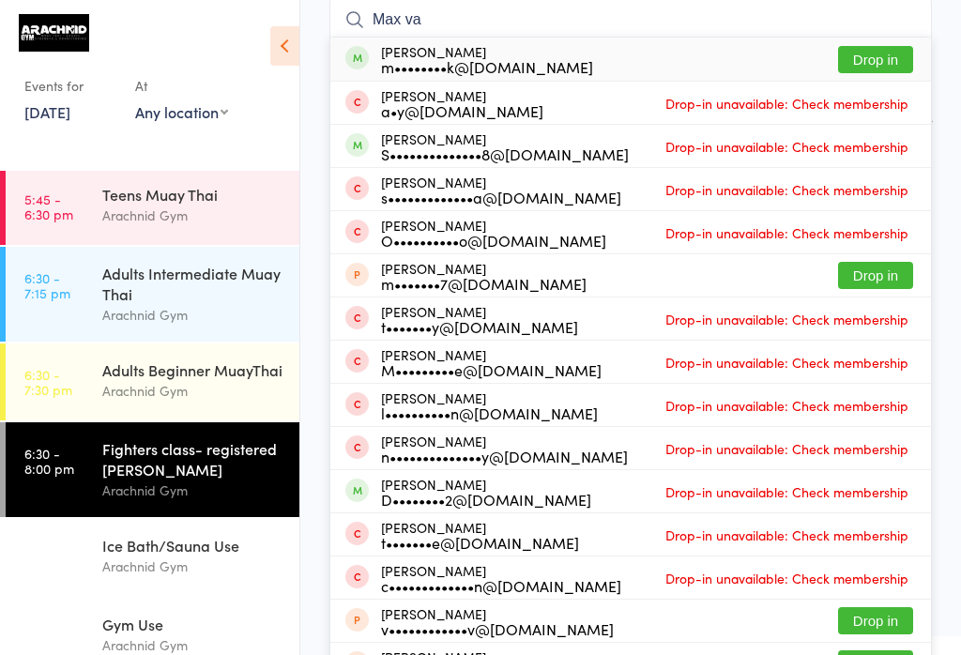
type input "Max va"
click at [880, 53] on button "Drop in" at bounding box center [875, 59] width 75 height 27
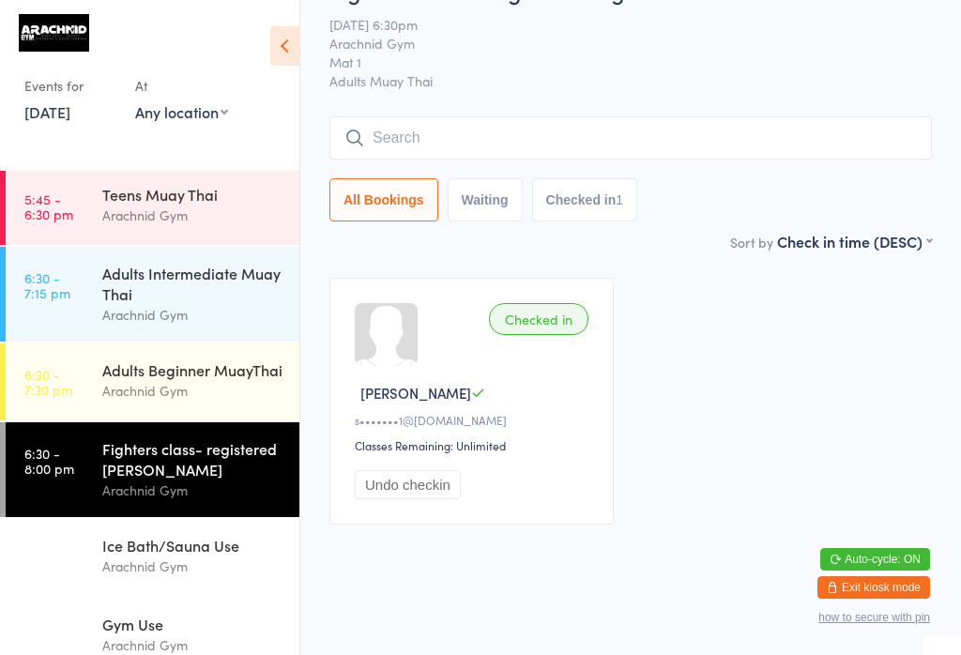
scroll to position [68, 0]
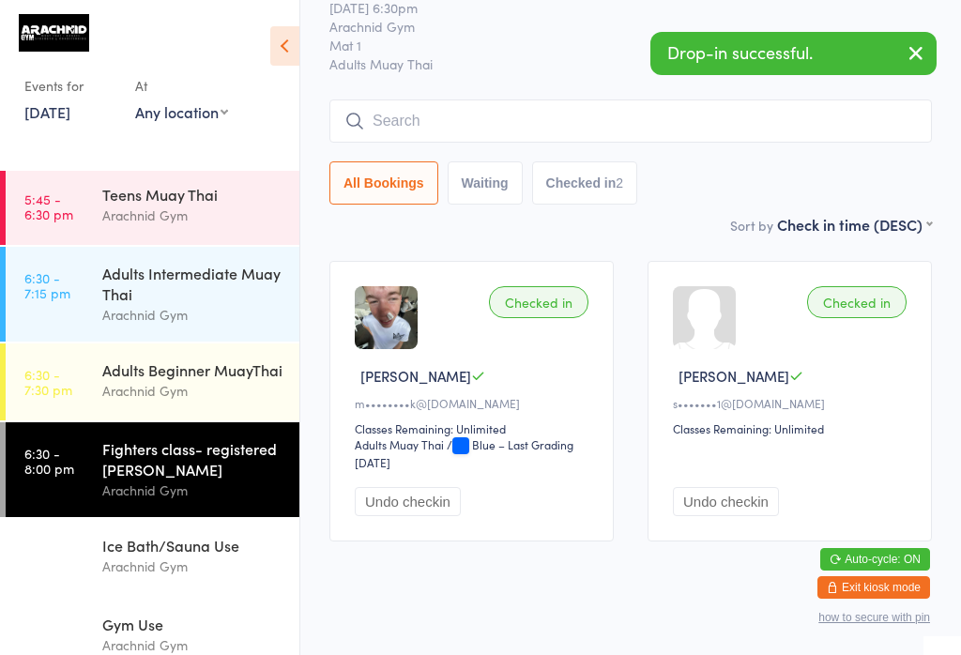
click at [211, 412] on div "Adults Beginner MuayThai Arachnid Gym" at bounding box center [200, 380] width 197 height 74
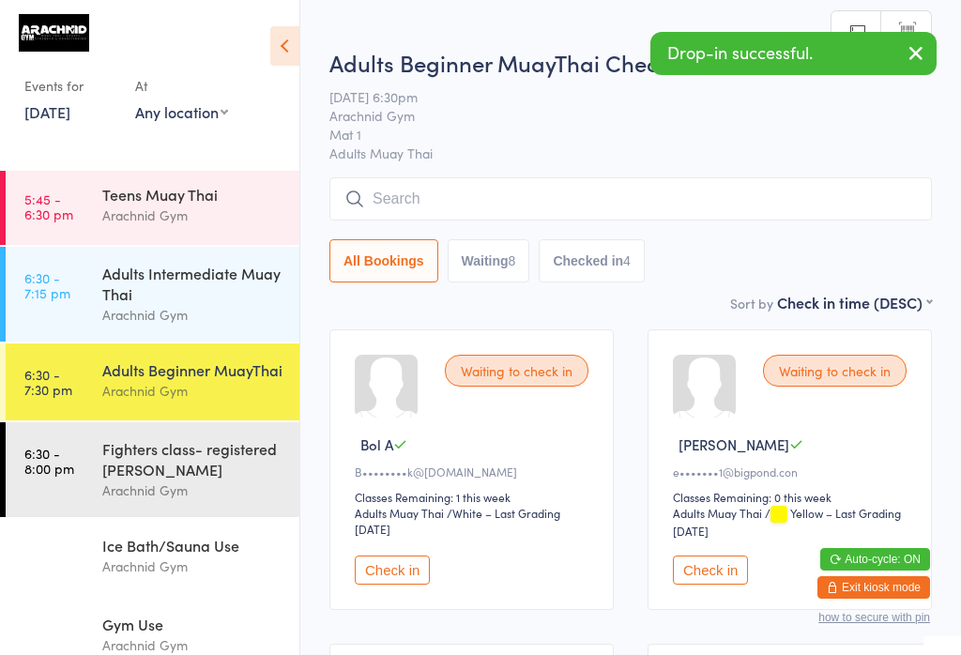
click at [515, 188] on input "search" at bounding box center [630, 198] width 602 height 43
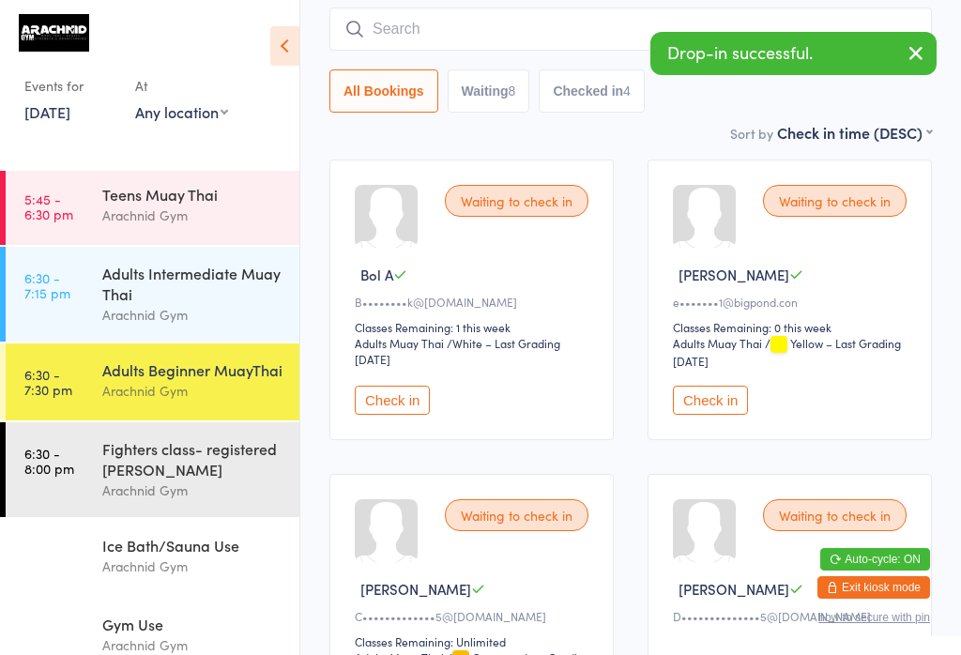
scroll to position [179, 0]
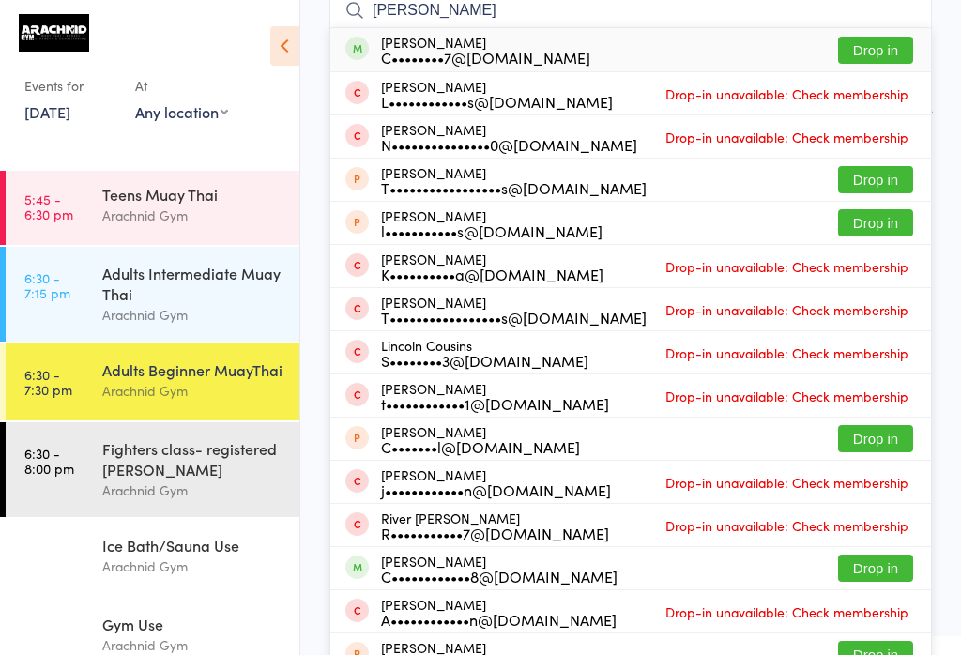
type input "[PERSON_NAME]"
click at [887, 60] on button "Drop in" at bounding box center [875, 50] width 75 height 27
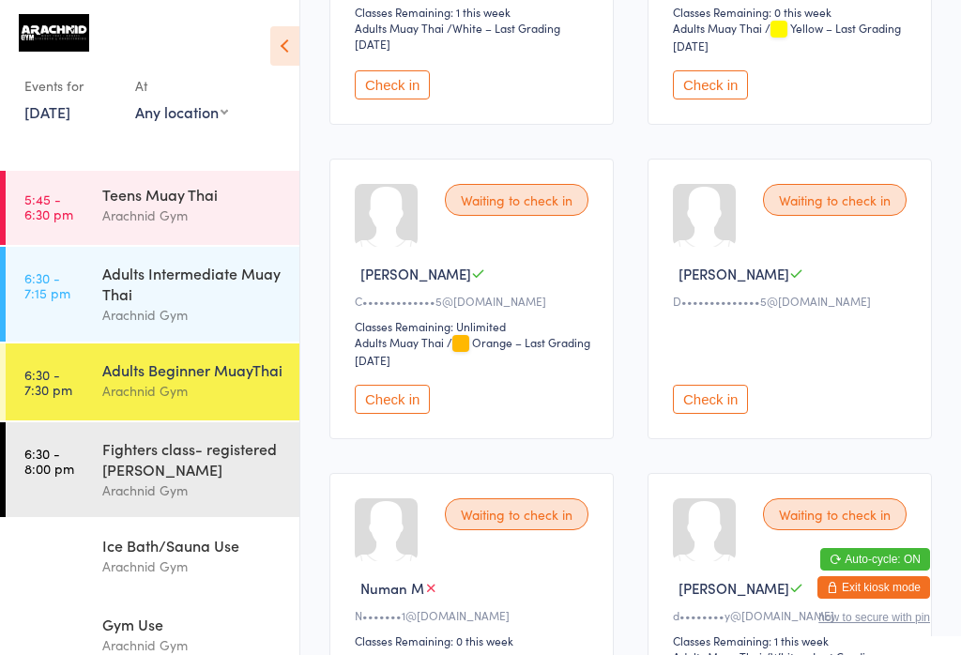
scroll to position [486, 0]
click at [723, 413] on button "Check in" at bounding box center [710, 398] width 75 height 29
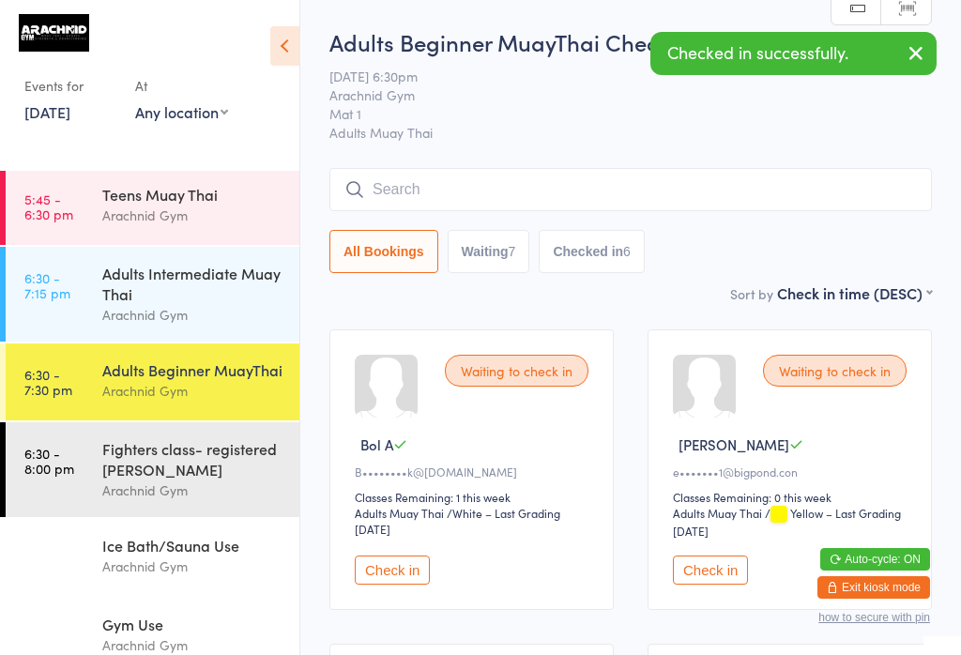
scroll to position [0, 0]
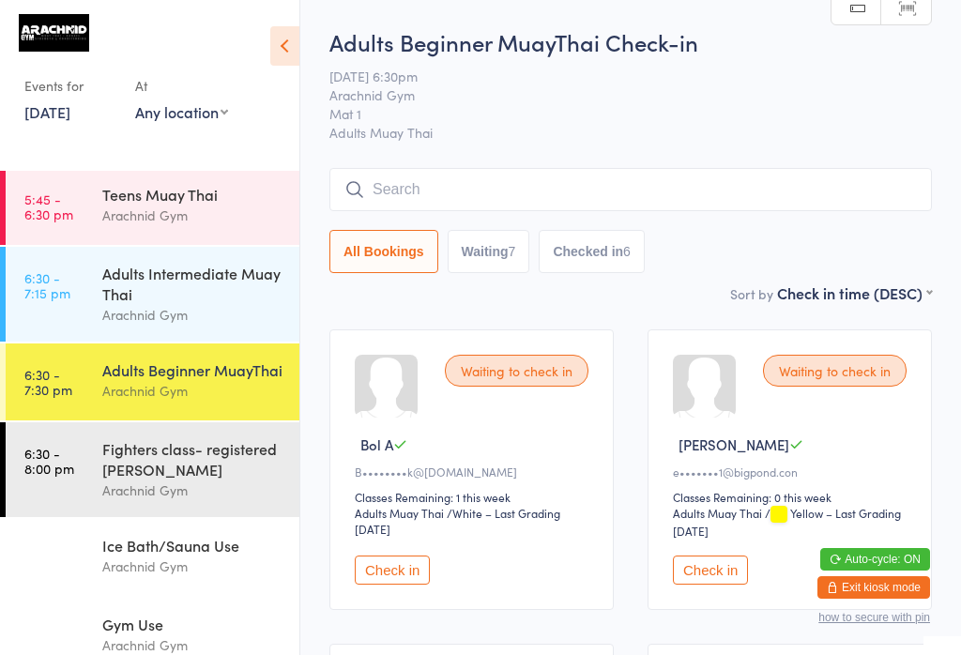
click at [628, 254] on button "Checked in 6" at bounding box center [591, 251] width 106 height 43
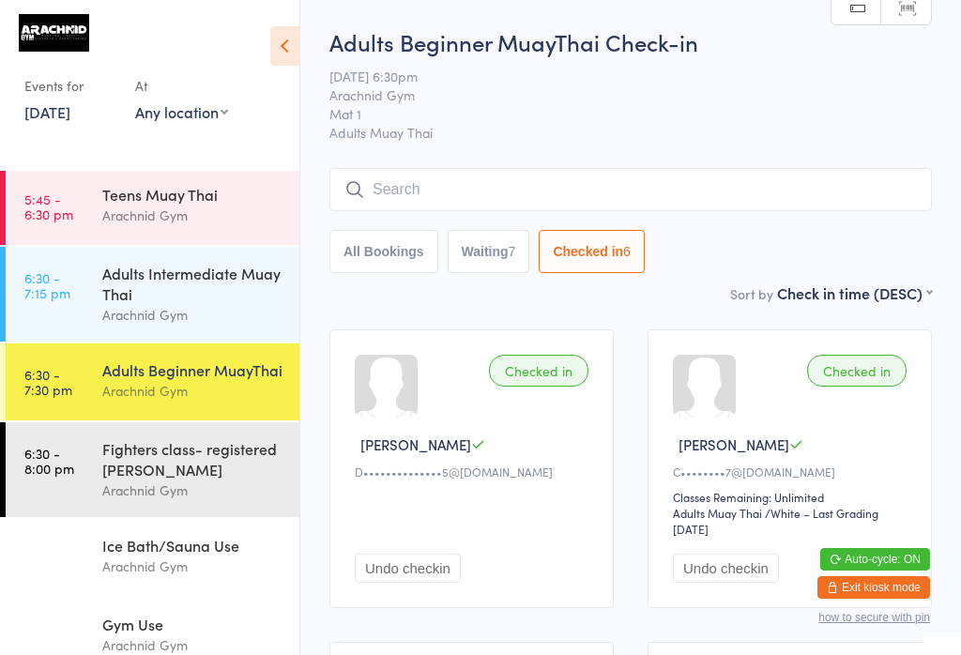
click at [412, 255] on button "All Bookings" at bounding box center [383, 251] width 109 height 43
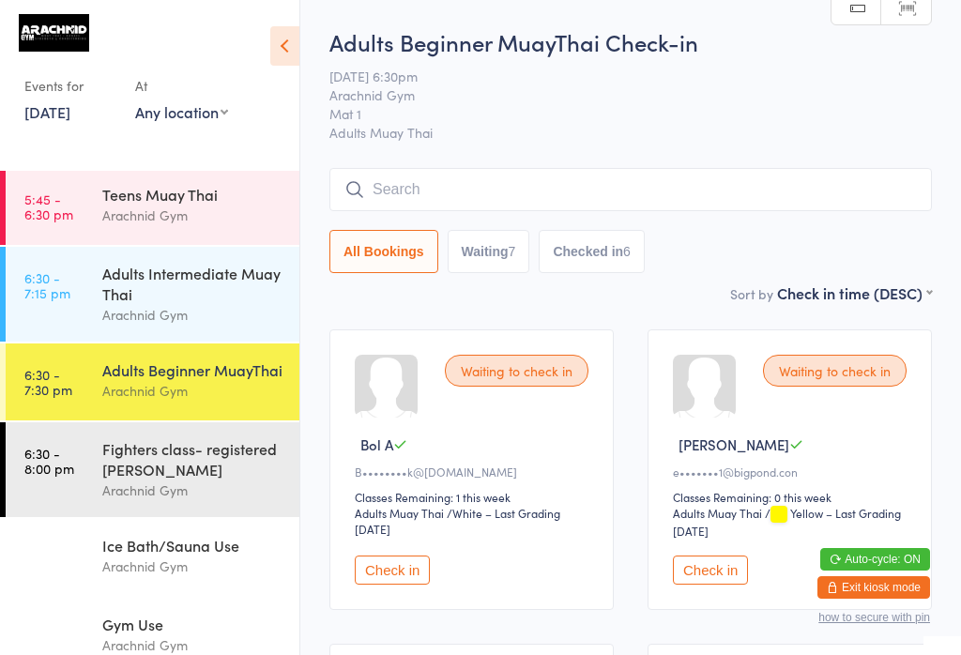
click at [390, 176] on input "search" at bounding box center [630, 189] width 602 height 43
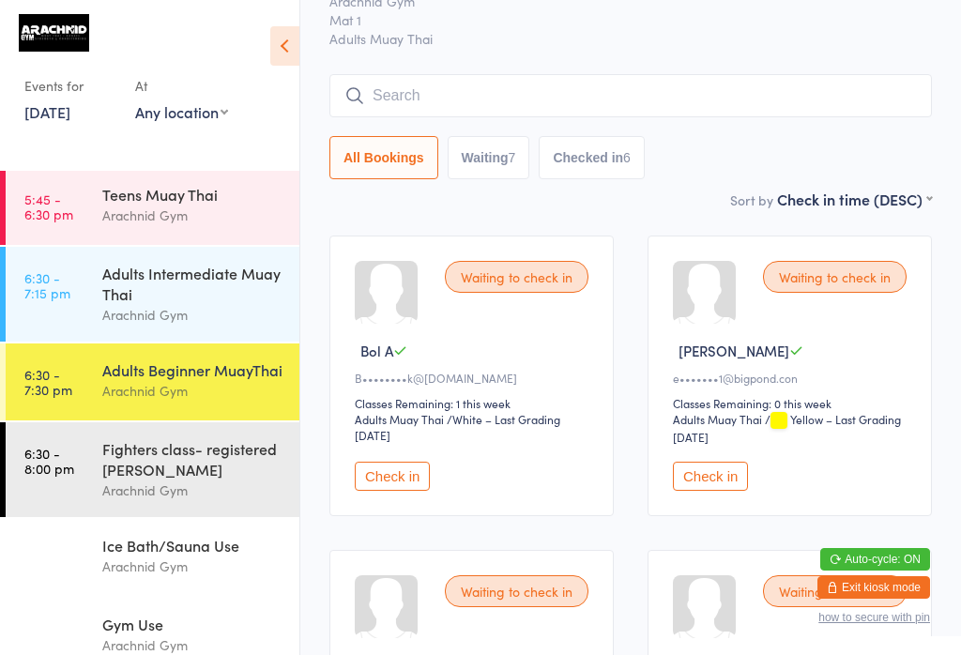
scroll to position [170, 0]
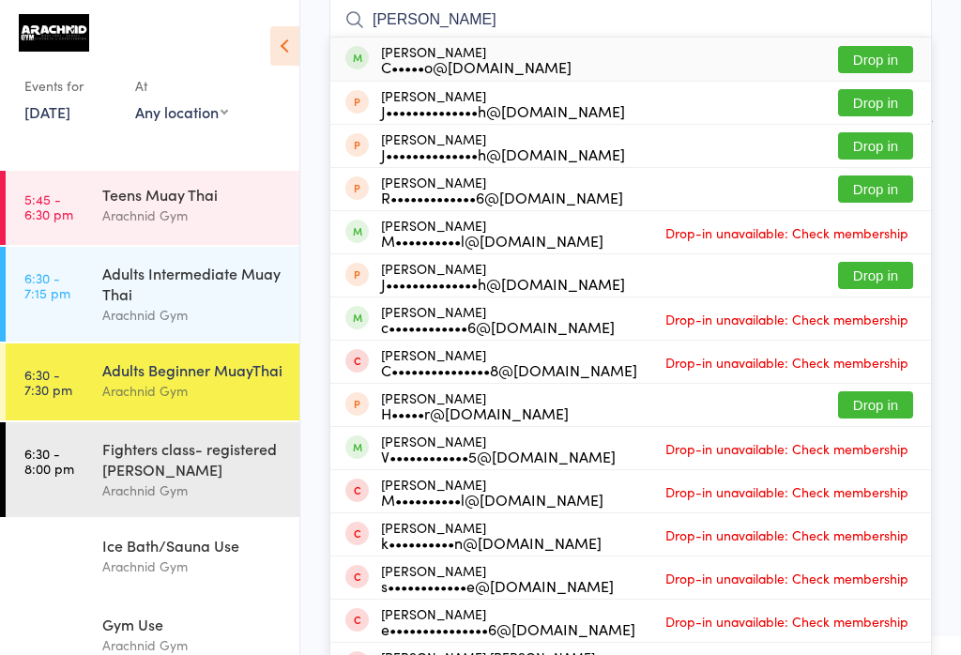
type input "[PERSON_NAME]"
click at [863, 67] on button "Drop in" at bounding box center [875, 59] width 75 height 27
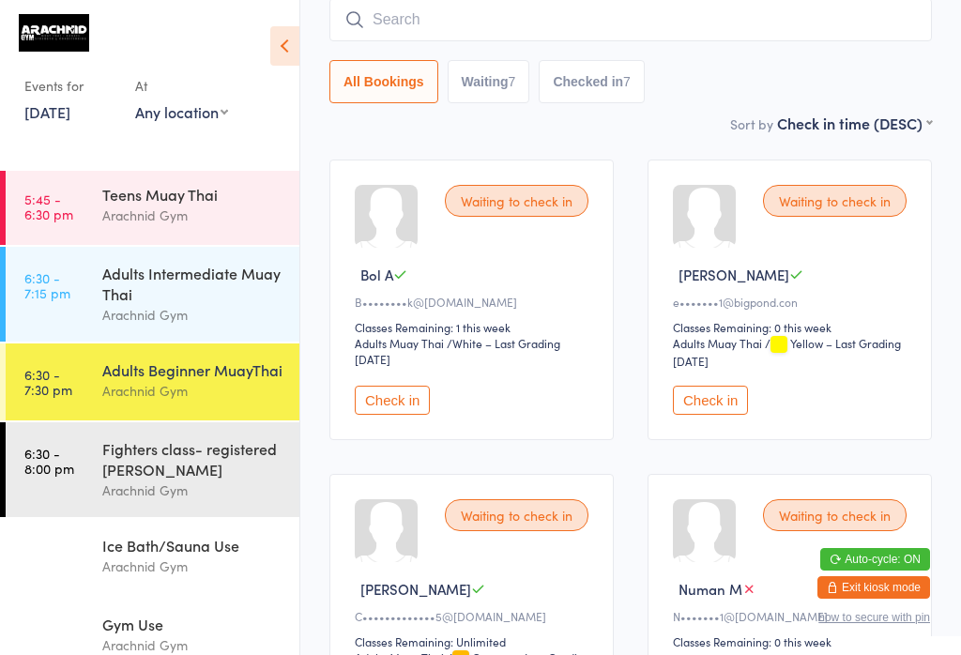
click at [152, 501] on div "Arachnid Gym" at bounding box center [192, 490] width 181 height 22
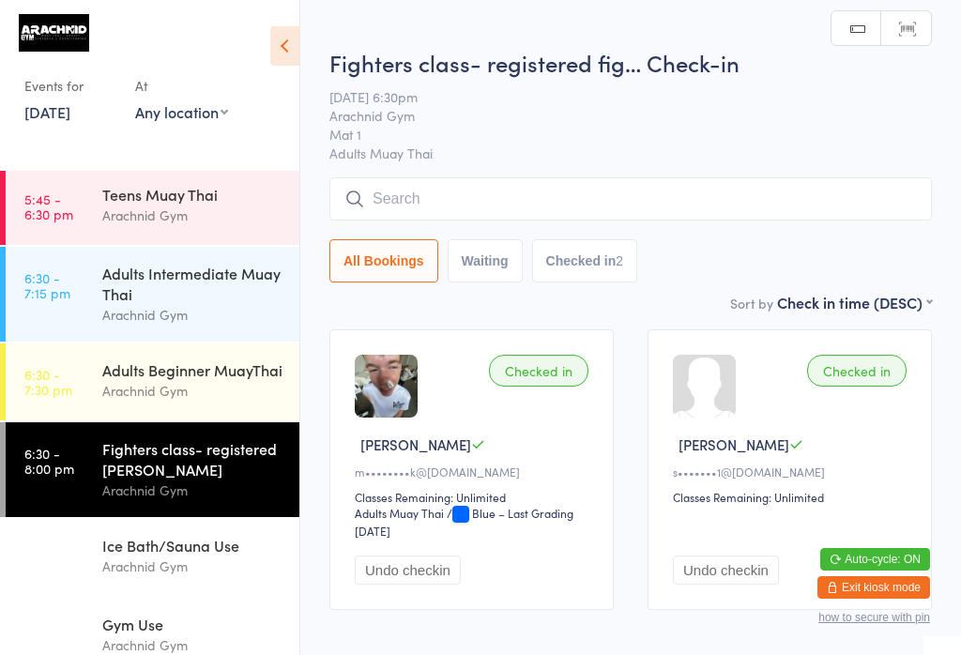
click at [503, 200] on input "search" at bounding box center [630, 198] width 602 height 43
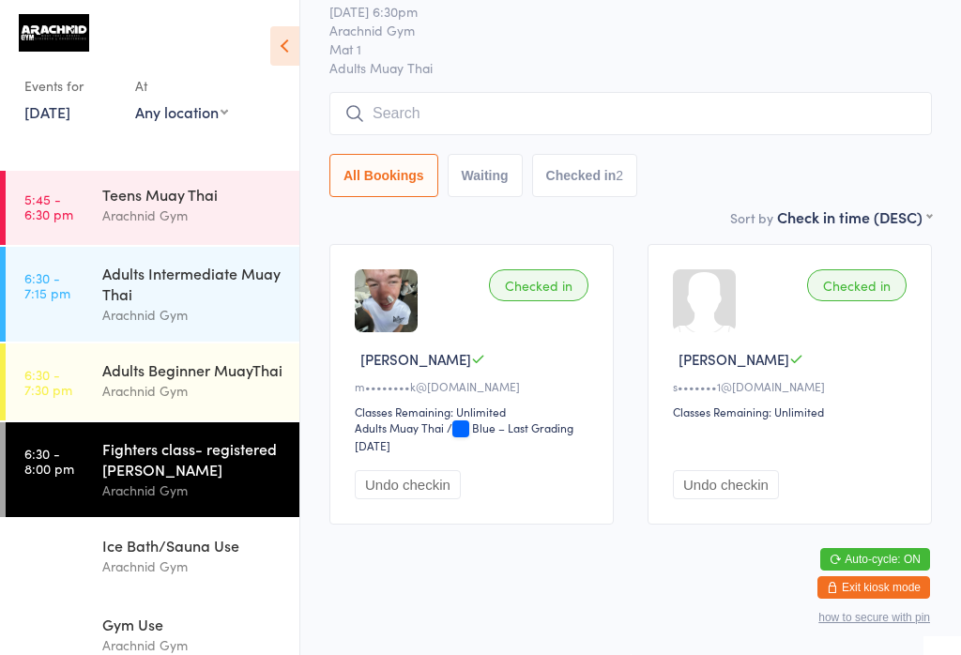
scroll to position [179, 0]
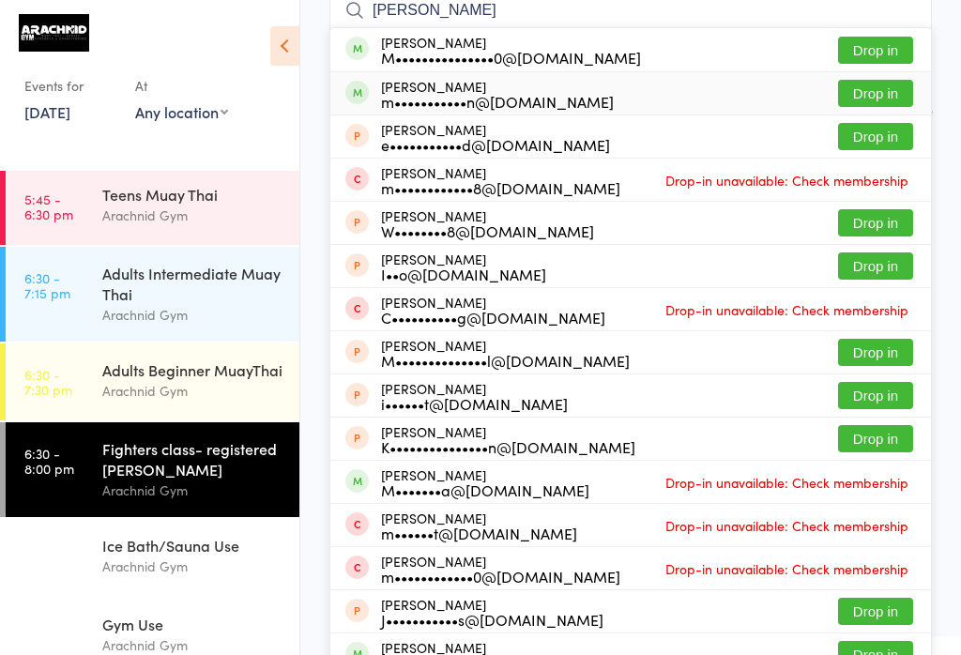
type input "[PERSON_NAME]"
click at [869, 97] on button "Drop in" at bounding box center [875, 93] width 75 height 27
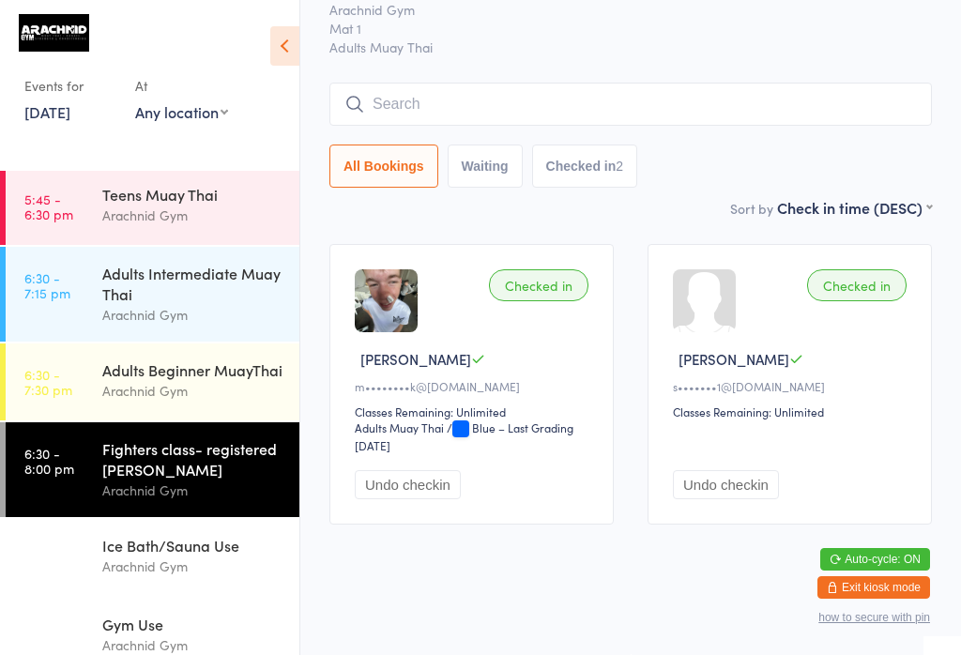
scroll to position [101, 0]
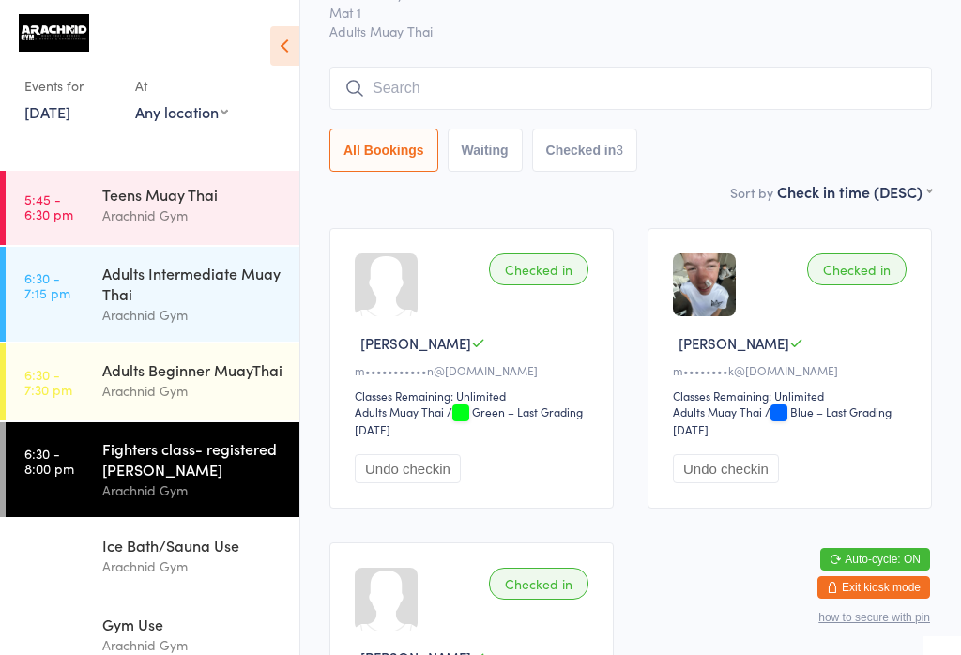
click at [168, 288] on div "Adults Intermediate Muay Thai" at bounding box center [192, 283] width 181 height 41
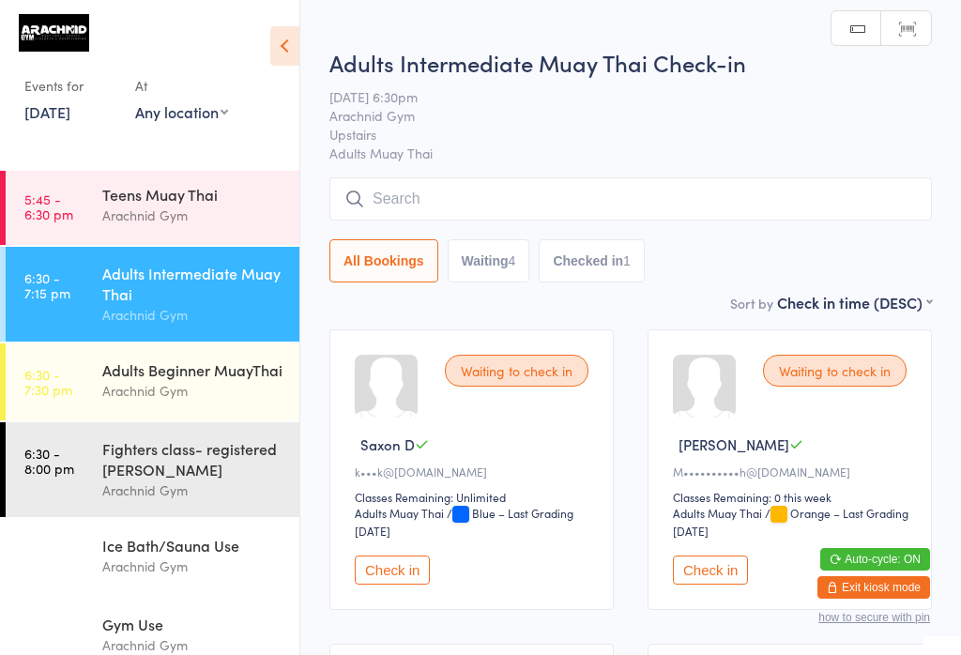
click at [508, 208] on input "search" at bounding box center [630, 198] width 602 height 43
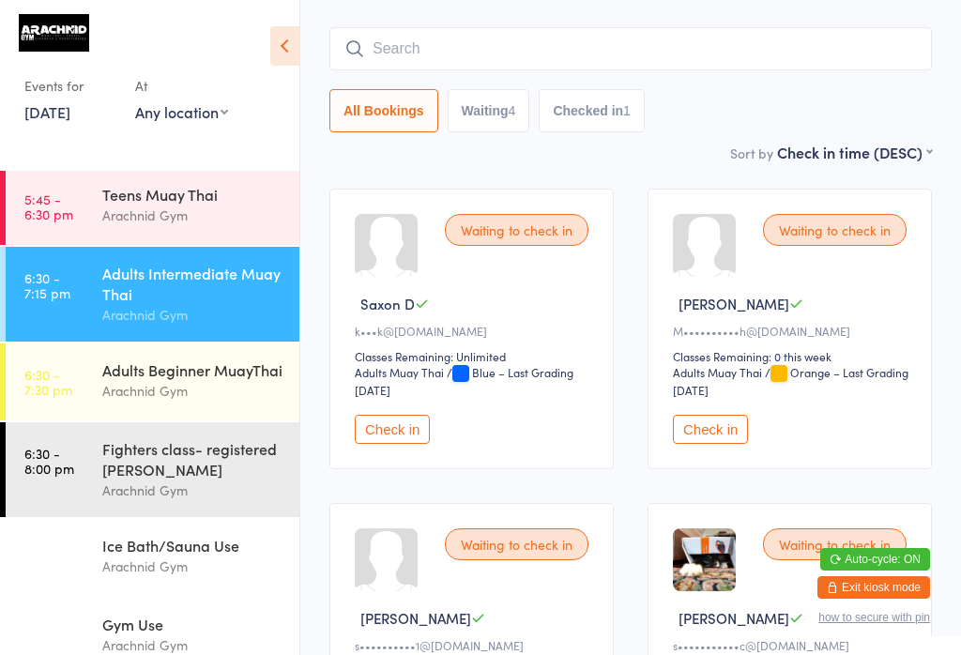
scroll to position [170, 0]
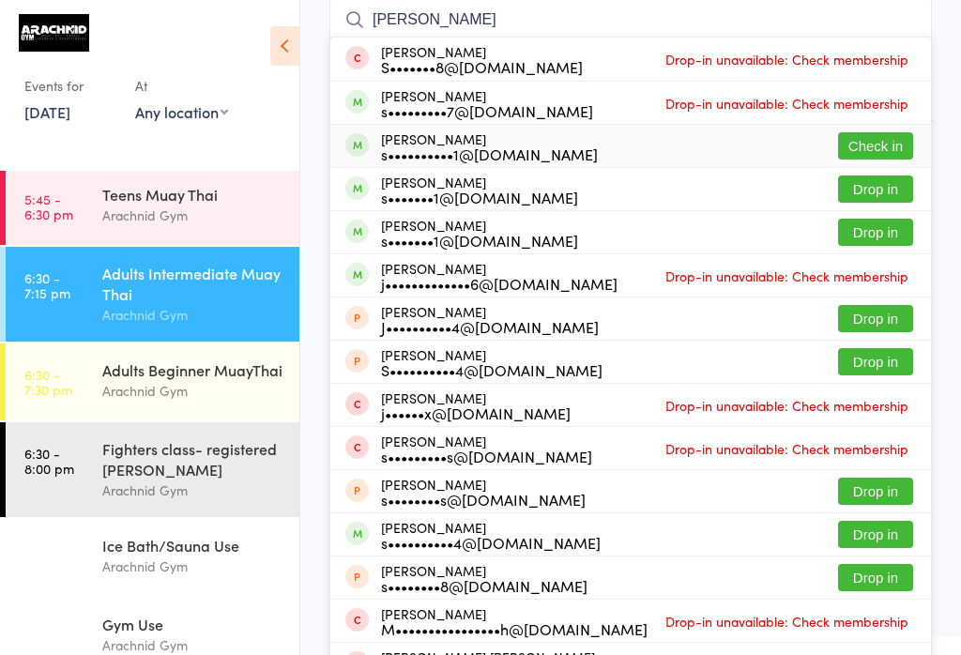
type input "[PERSON_NAME]"
click at [886, 145] on button "Check in" at bounding box center [875, 145] width 75 height 27
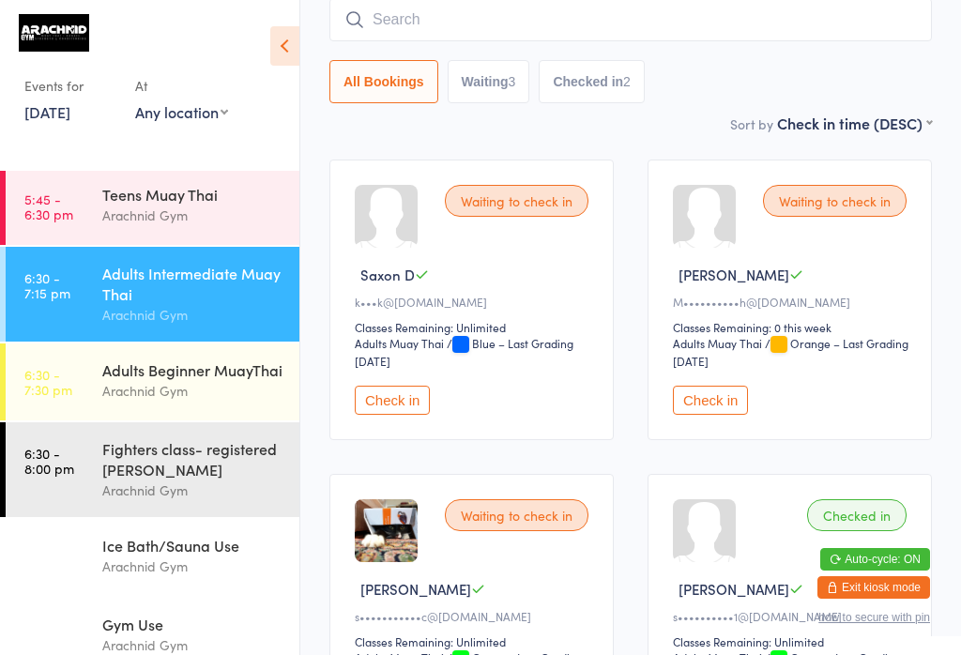
click at [220, 283] on div "Adults Intermediate Muay Thai" at bounding box center [192, 283] width 181 height 41
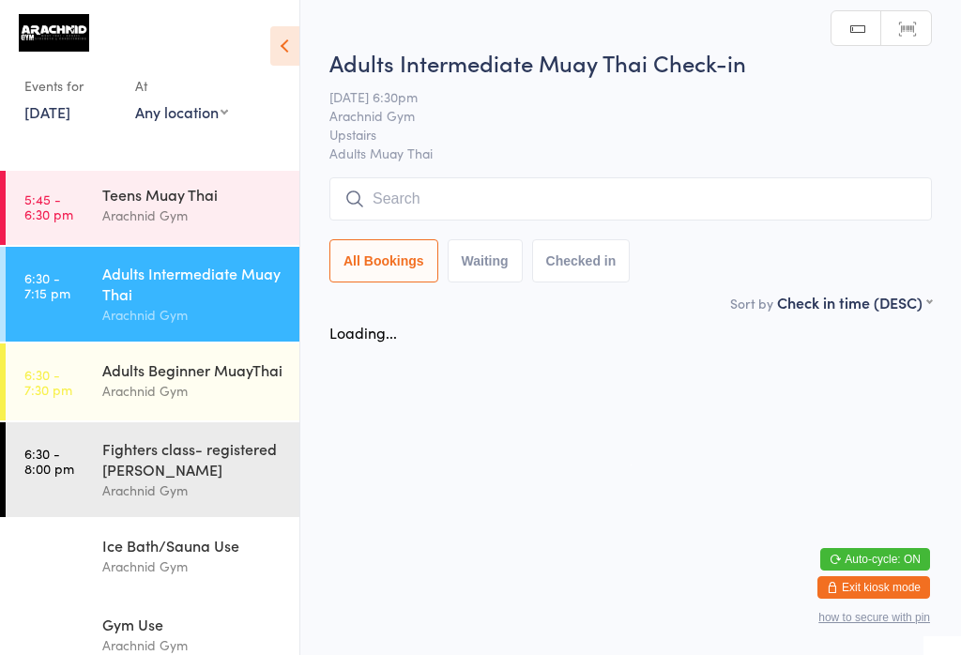
scroll to position [0, 0]
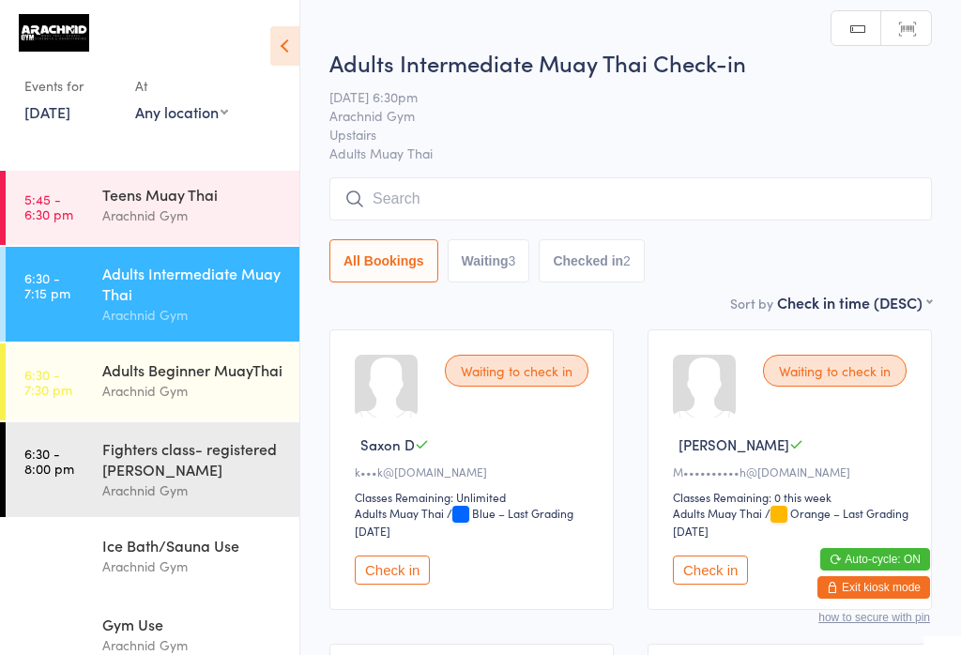
click at [453, 188] on input "search" at bounding box center [630, 198] width 602 height 43
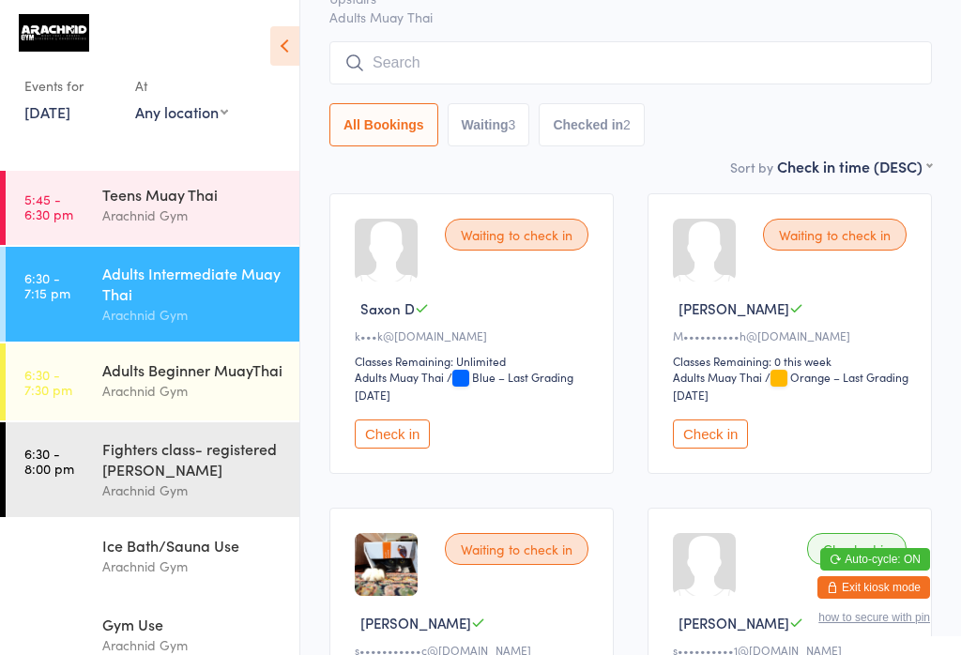
scroll to position [179, 0]
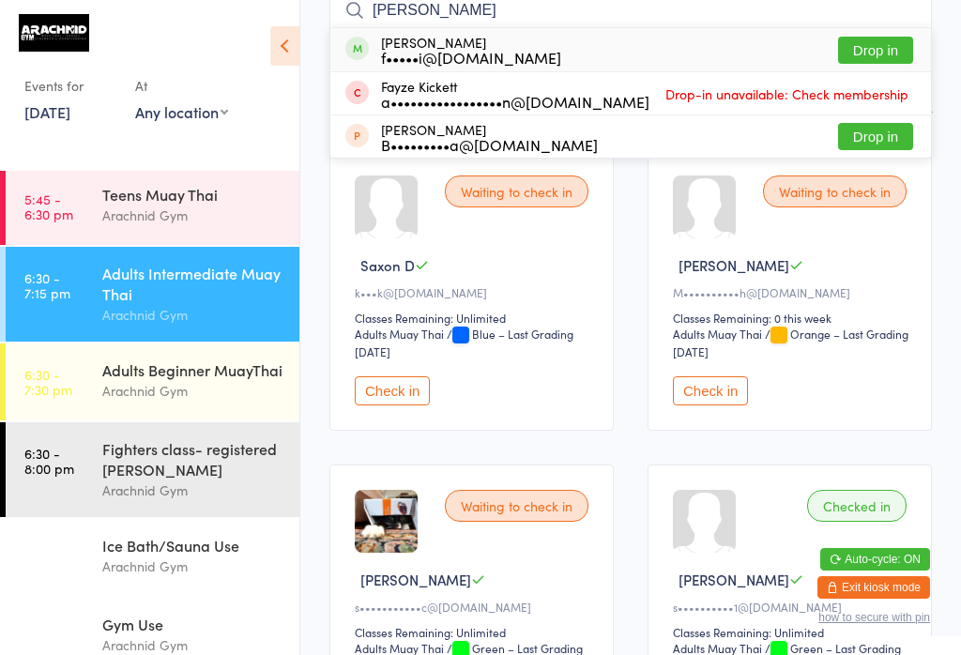
type input "[PERSON_NAME]"
click at [879, 49] on button "Drop in" at bounding box center [875, 50] width 75 height 27
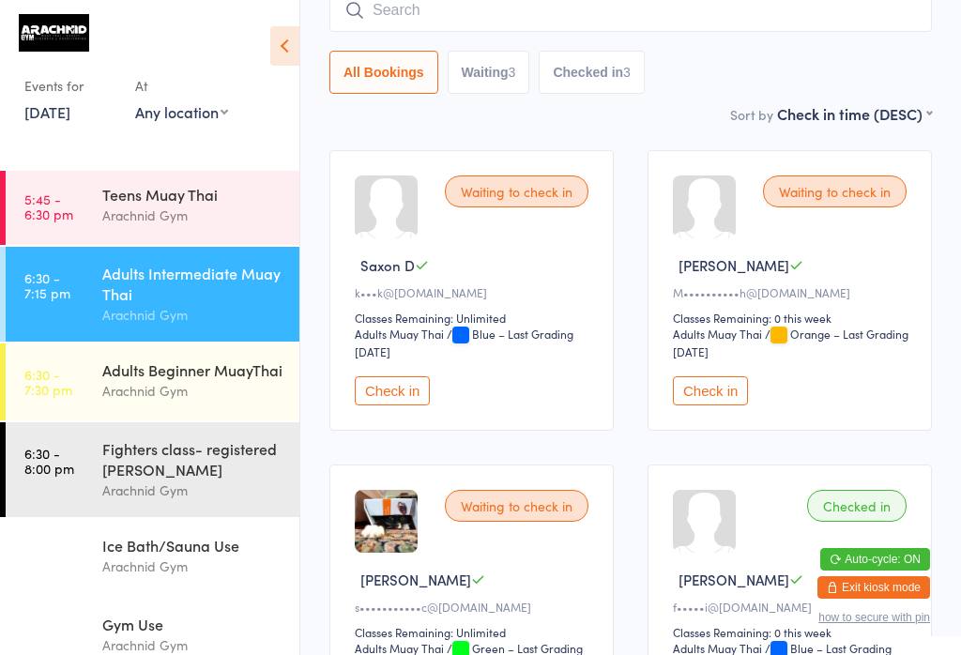
click at [857, 9] on input "search" at bounding box center [630, 10] width 602 height 43
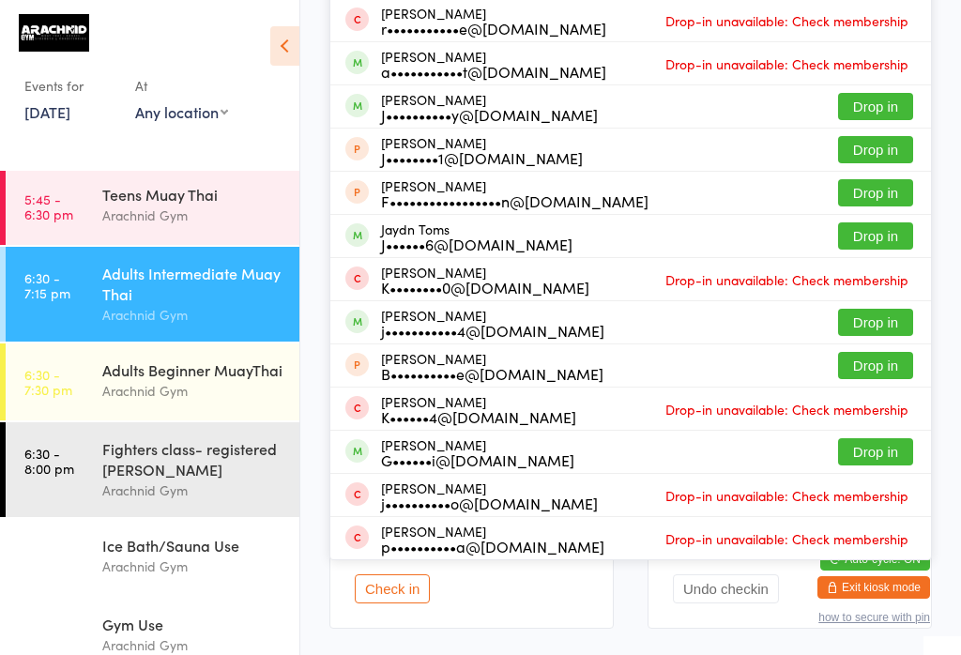
scroll to position [296, 0]
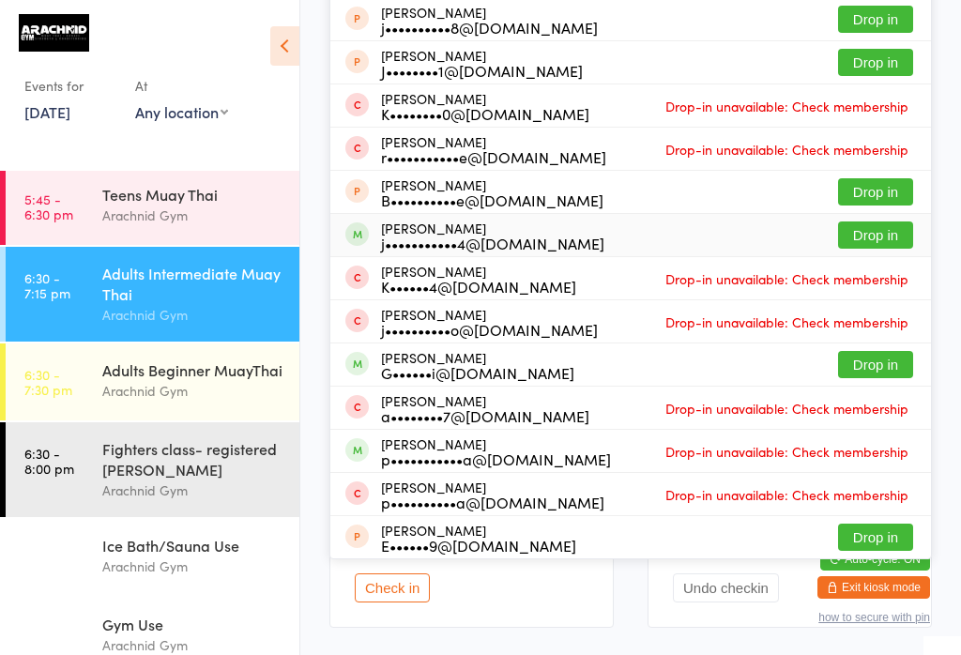
type input "Jayp"
click at [861, 236] on button "Drop in" at bounding box center [875, 234] width 75 height 27
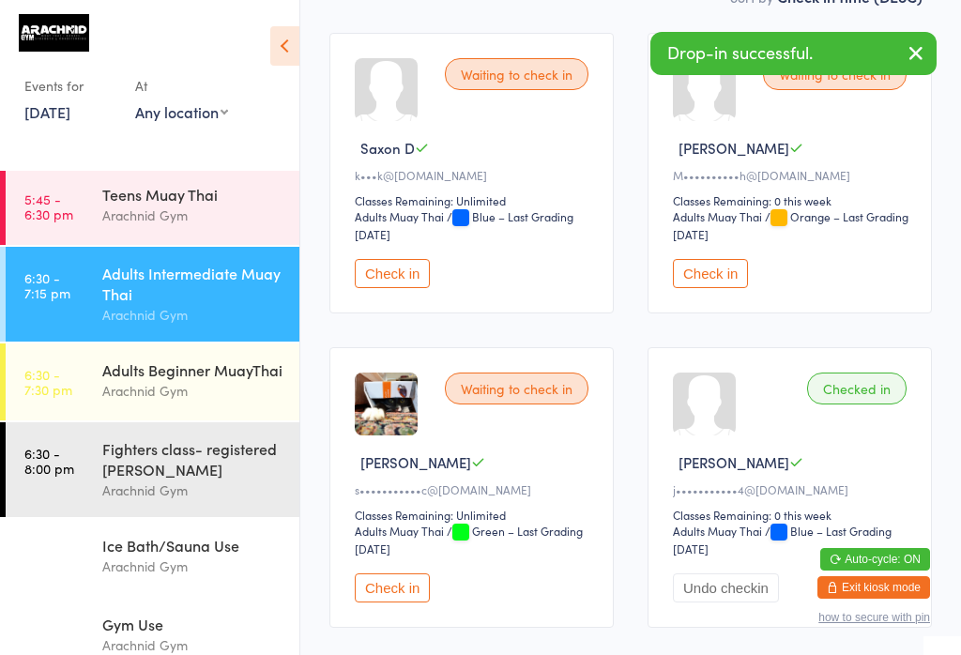
click at [103, 386] on div "Arachnid Gym" at bounding box center [192, 391] width 181 height 22
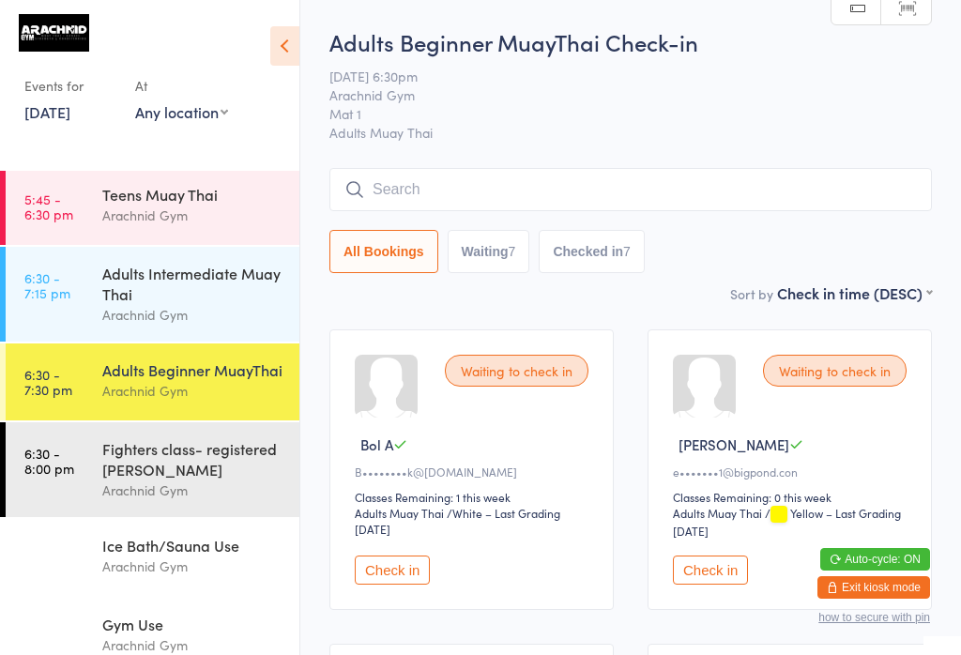
click at [414, 185] on input "search" at bounding box center [630, 189] width 602 height 43
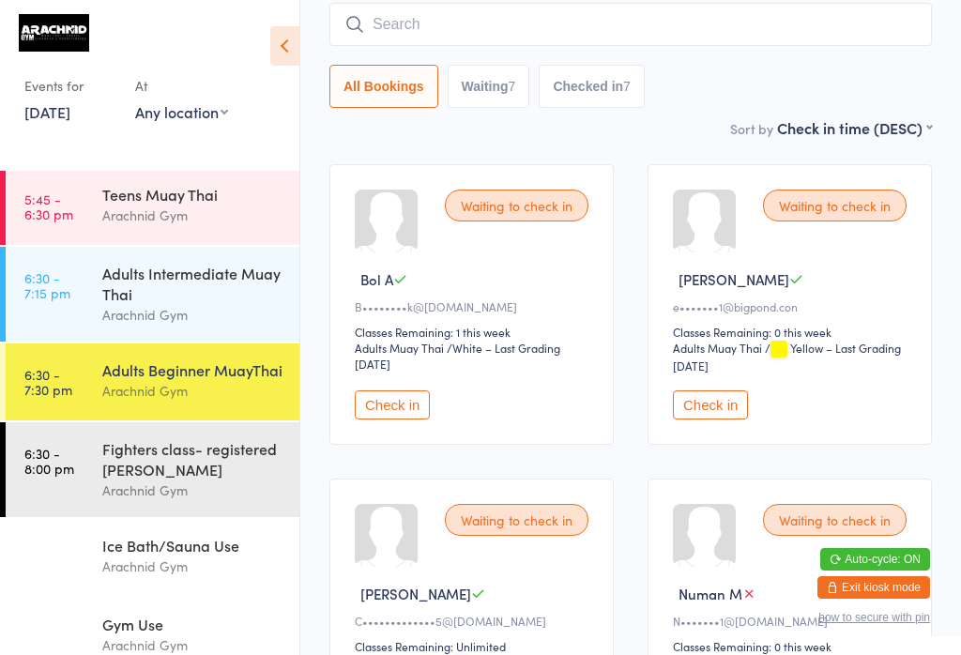
scroll to position [170, 0]
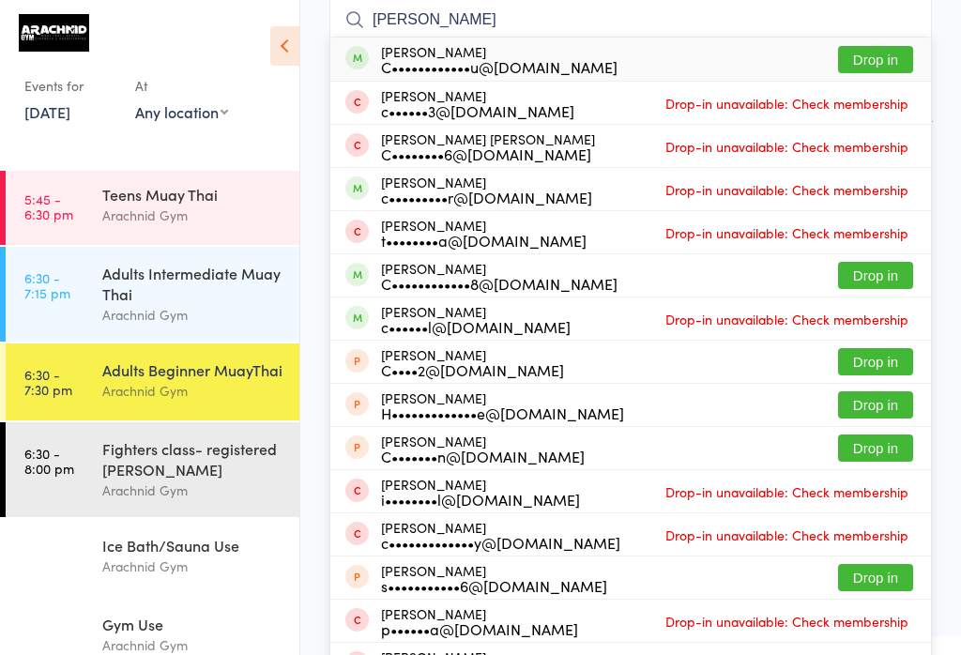
type input "[PERSON_NAME]"
click at [855, 59] on button "Drop in" at bounding box center [875, 59] width 75 height 27
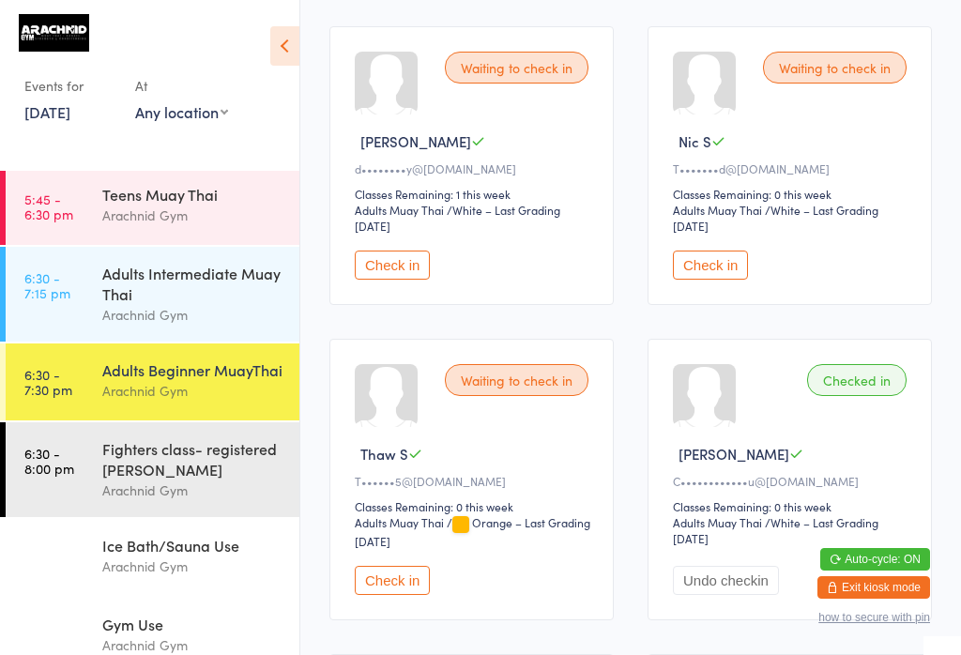
scroll to position [932, 0]
click at [409, 594] on button "Check in" at bounding box center [392, 579] width 75 height 29
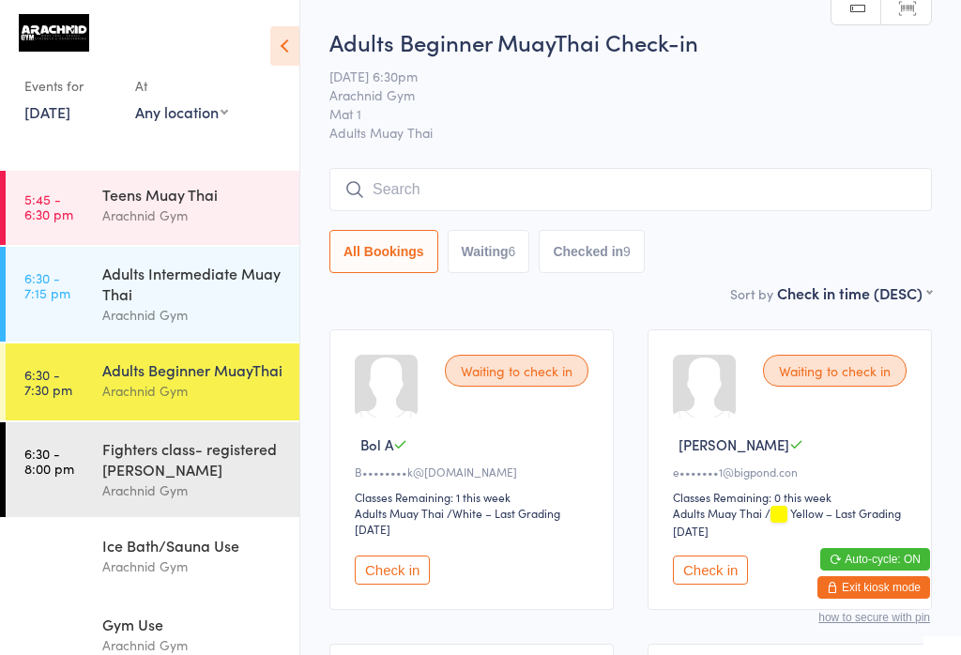
scroll to position [0, 0]
click at [747, 207] on input "search" at bounding box center [630, 189] width 602 height 43
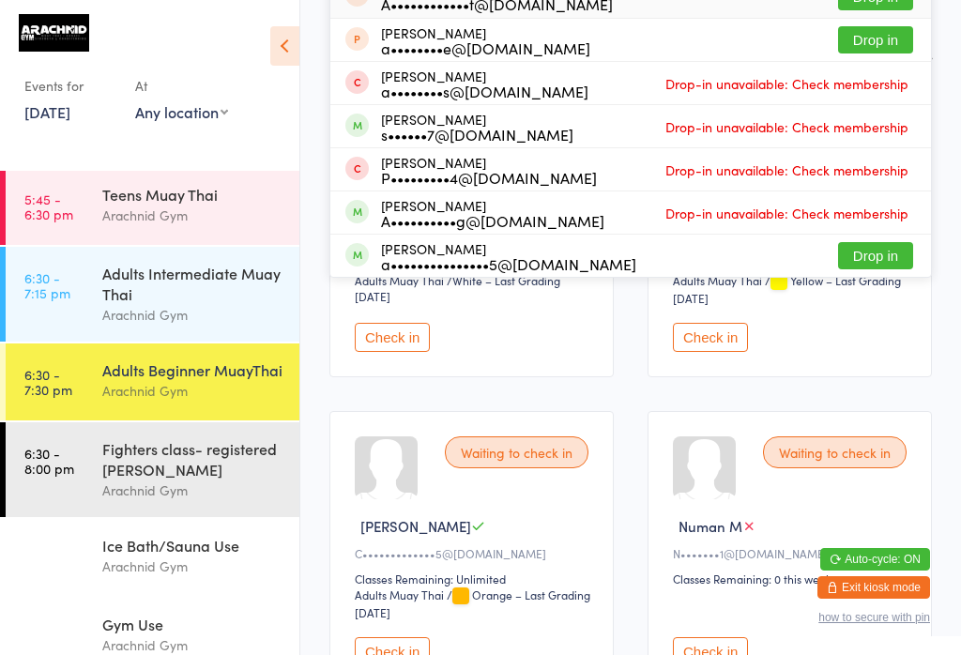
scroll to position [242, 0]
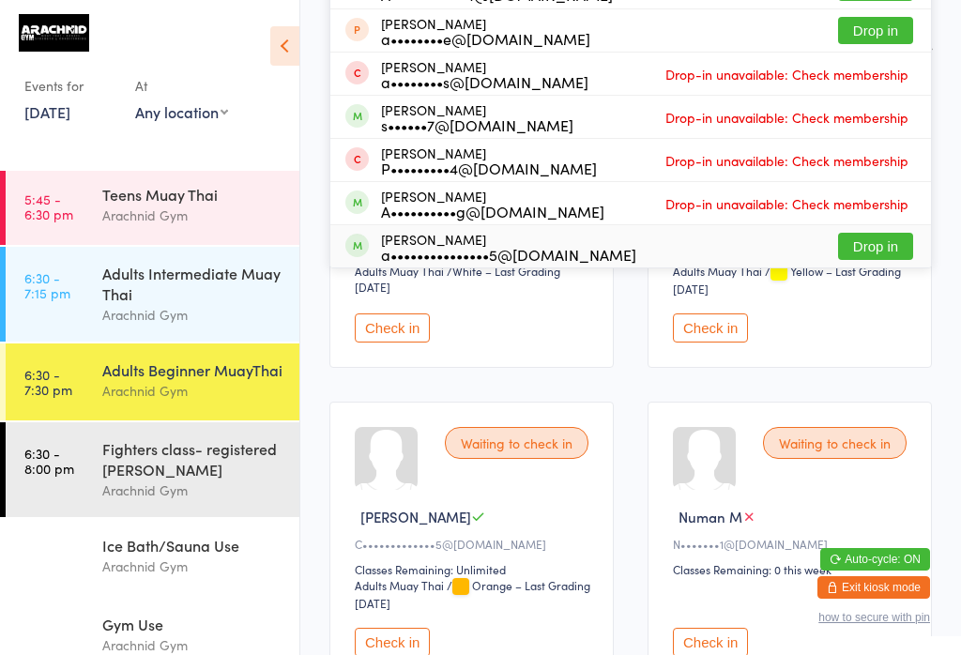
type input "Aar"
click at [891, 248] on button "Drop in" at bounding box center [875, 246] width 75 height 27
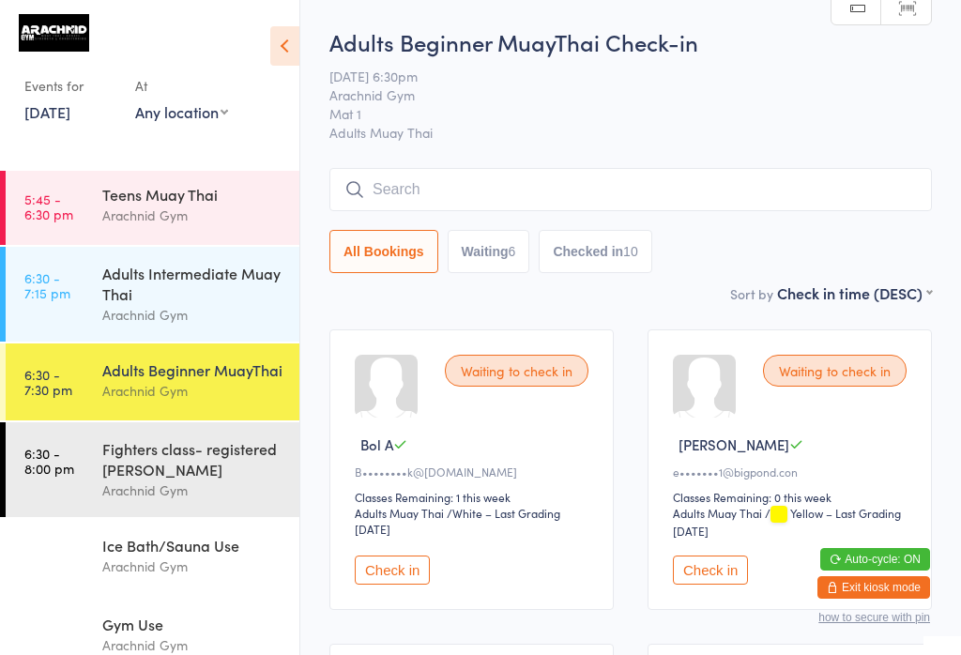
scroll to position [0, 0]
click at [234, 317] on div "Arachnid Gym" at bounding box center [192, 315] width 181 height 22
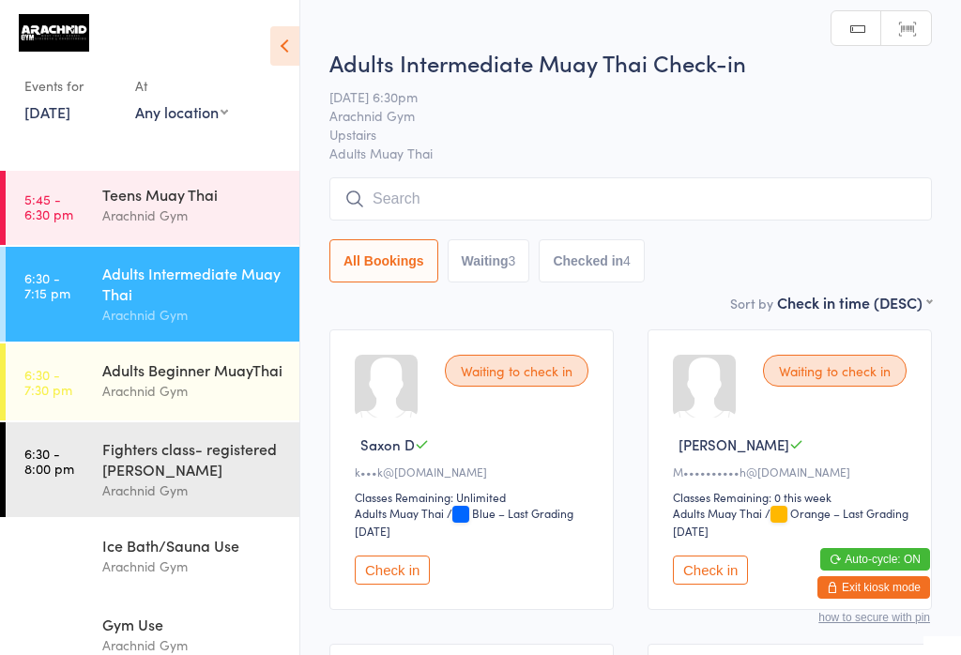
click at [492, 202] on input "search" at bounding box center [630, 198] width 602 height 43
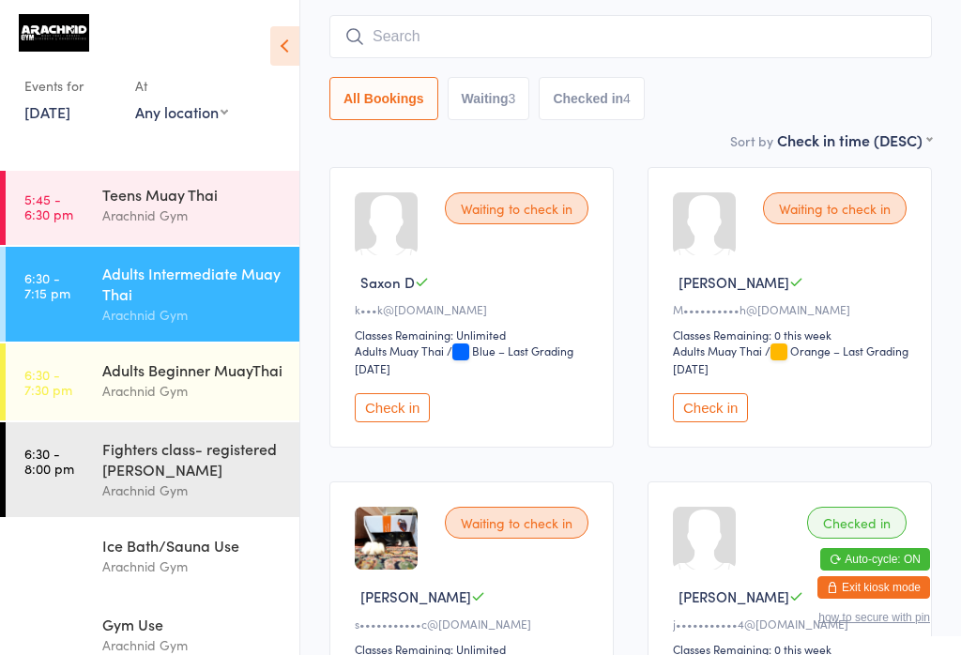
scroll to position [179, 0]
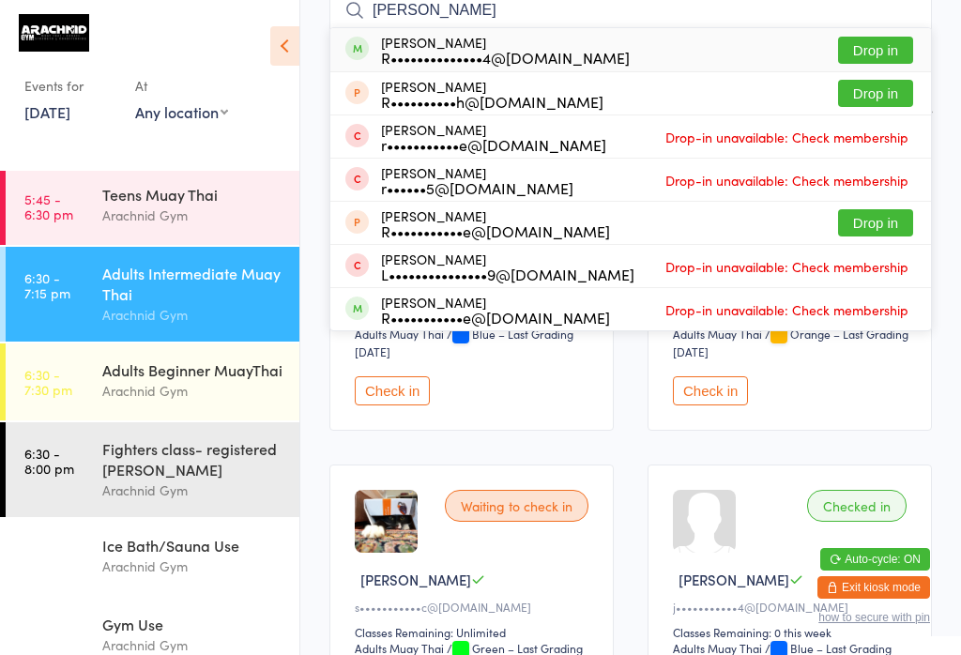
type input "[PERSON_NAME]"
click at [890, 45] on button "Drop in" at bounding box center [875, 50] width 75 height 27
